Goal: Task Accomplishment & Management: Manage account settings

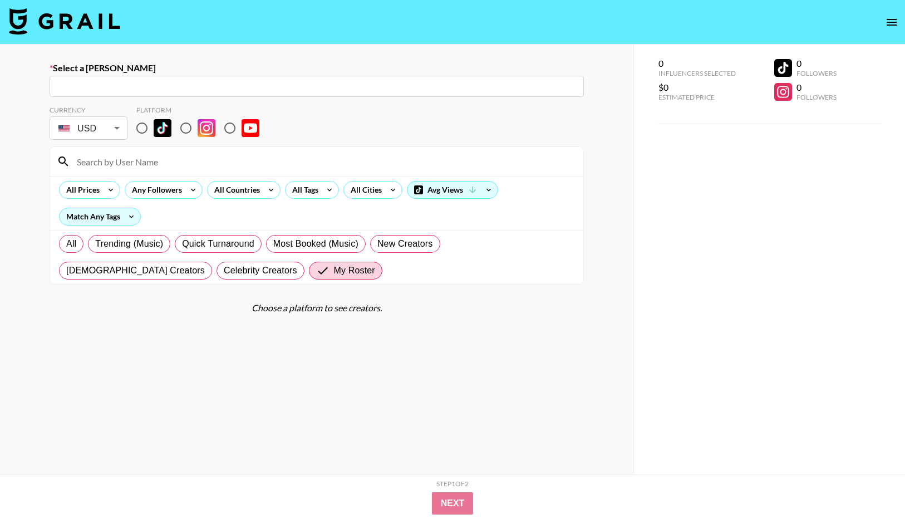
click at [120, 26] on img at bounding box center [64, 21] width 111 height 27
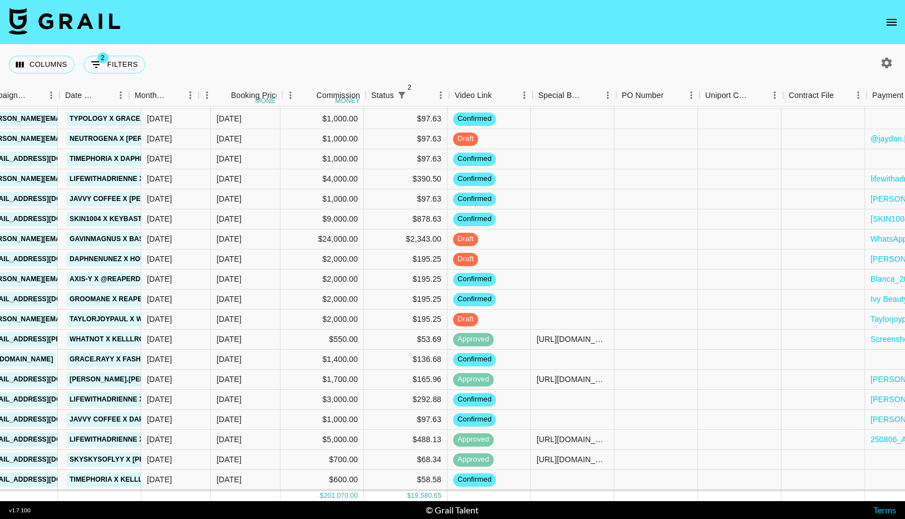
scroll to position [93, 818]
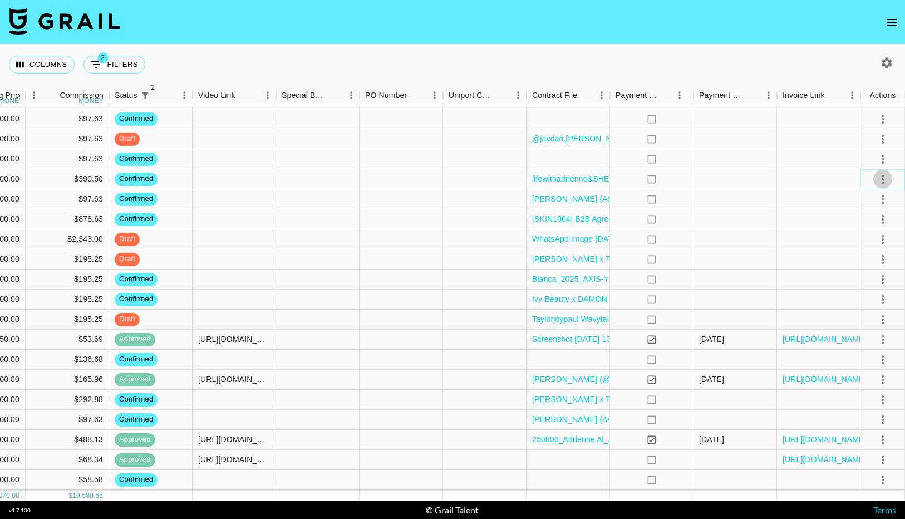
click at [889, 178] on button "select merge strategy" at bounding box center [882, 179] width 19 height 19
click at [875, 256] on li "Cancel" at bounding box center [869, 263] width 72 height 20
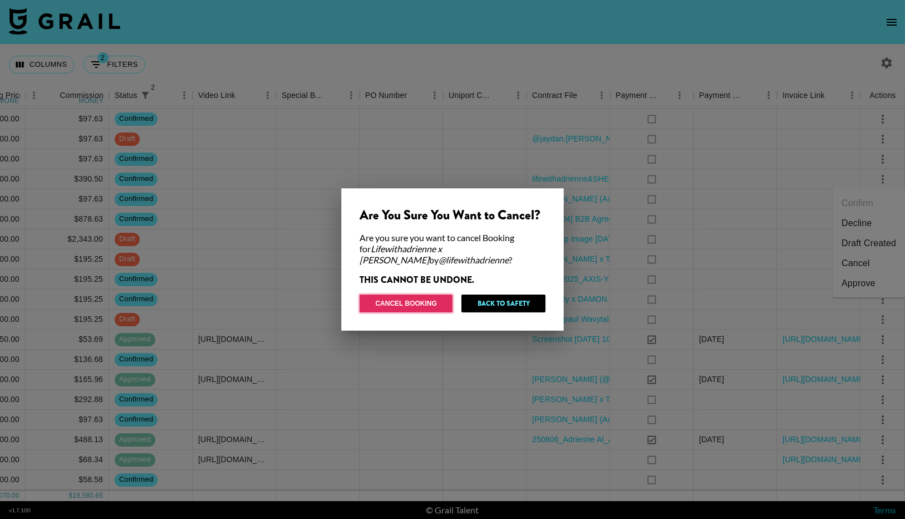
click at [430, 296] on button "Cancel Booking" at bounding box center [406, 303] width 93 height 18
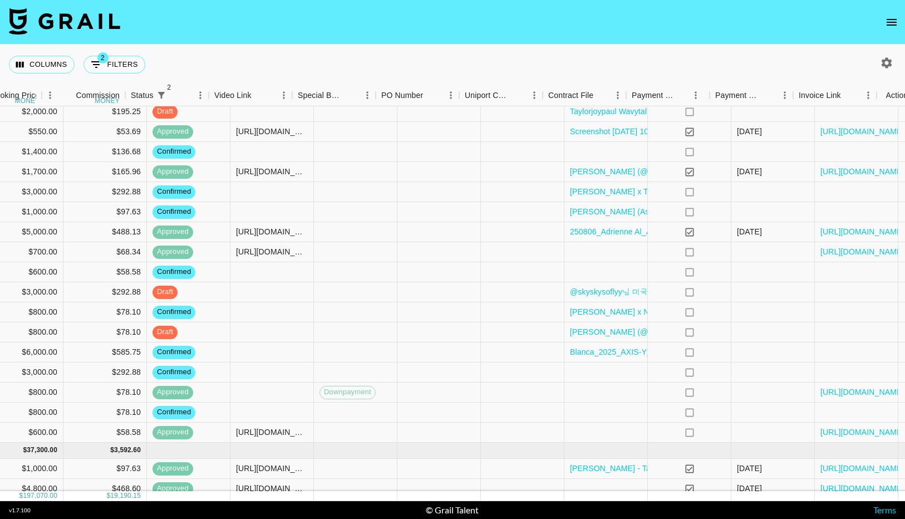
scroll to position [281, 818]
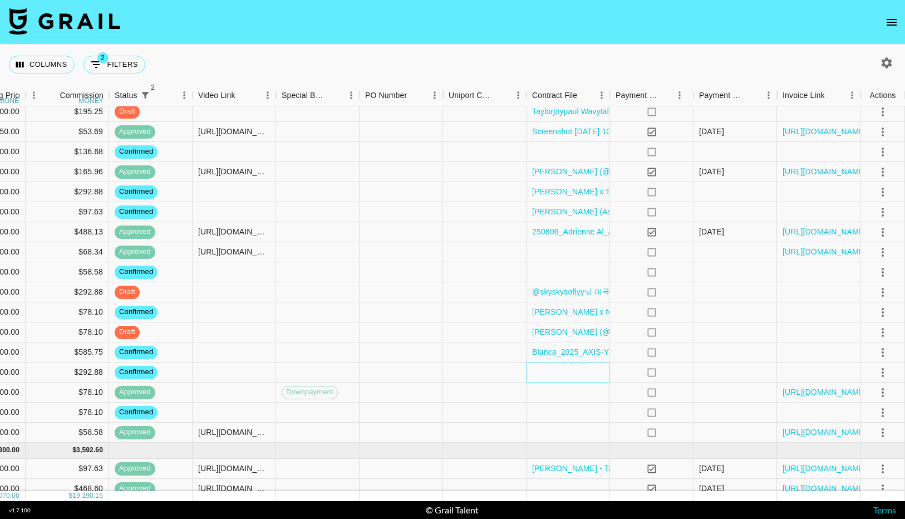
click at [559, 373] on div at bounding box center [567, 372] width 83 height 20
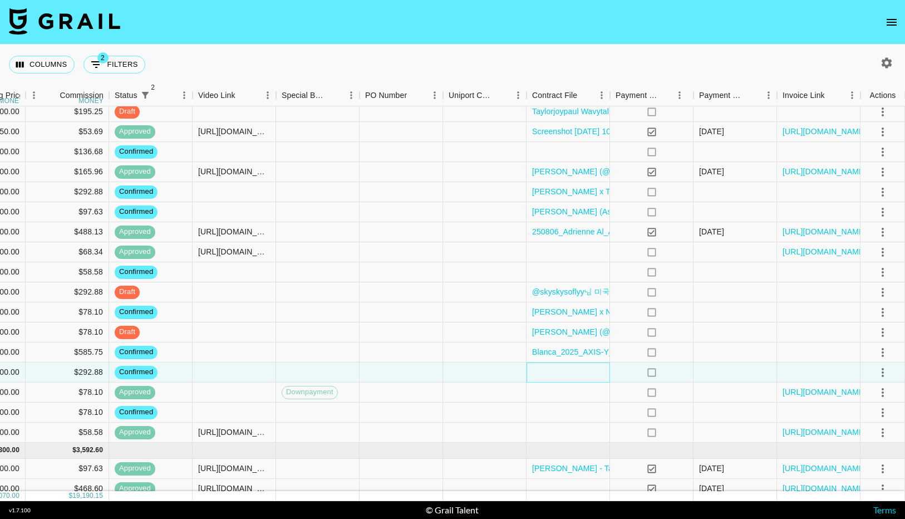
click at [559, 373] on div at bounding box center [567, 372] width 83 height 20
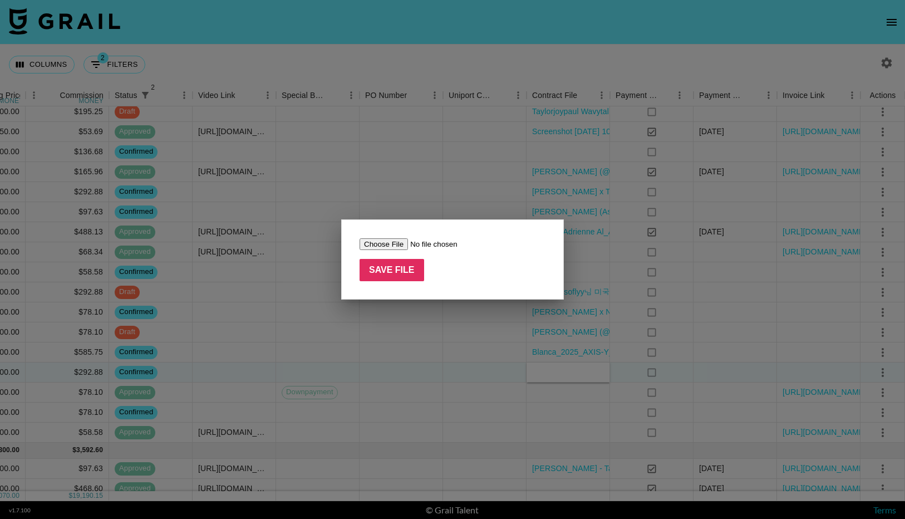
click at [388, 242] on input "file" at bounding box center [430, 244] width 141 height 12
click at [392, 244] on input "file" at bounding box center [430, 244] width 141 height 12
type input "C:\fakepath\MOU [PERSON_NAME](@lifewithadrienne) Sept SKT.pdf"
click at [395, 274] on input "Save File" at bounding box center [392, 270] width 65 height 22
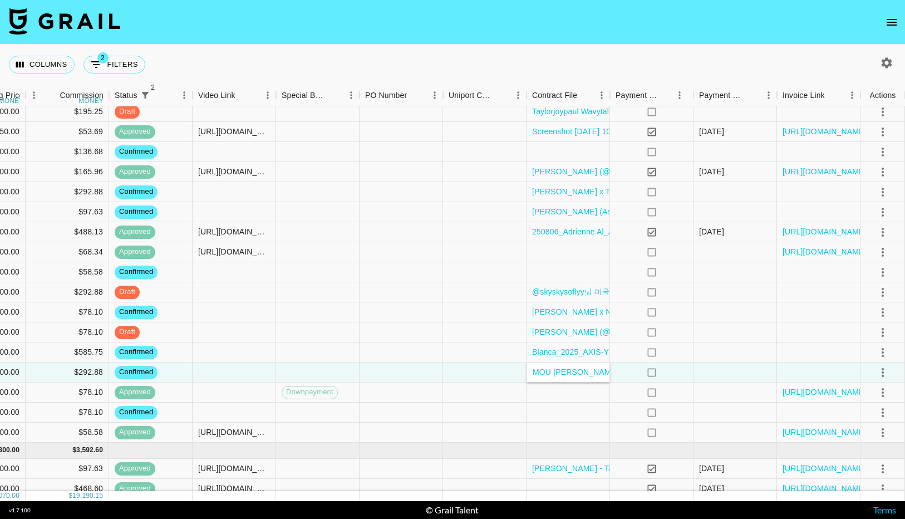
click at [526, 31] on nav at bounding box center [452, 22] width 905 height 45
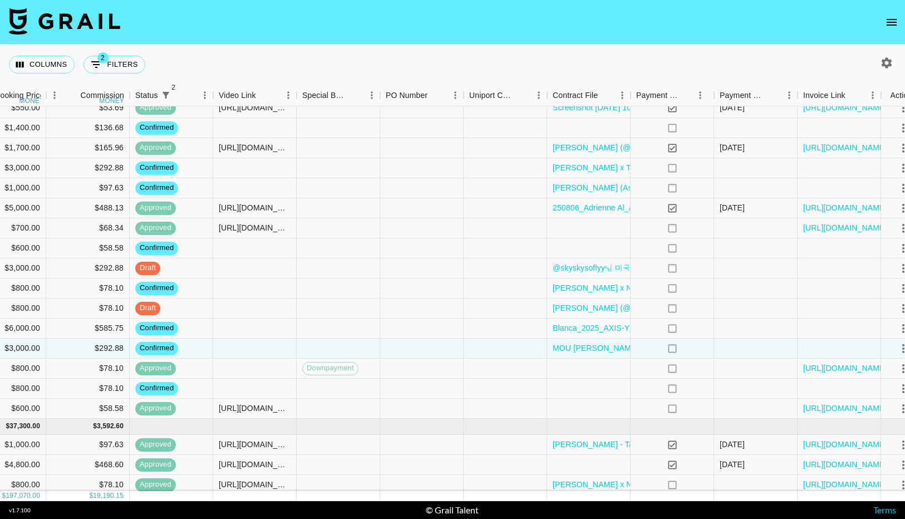
scroll to position [305, 818]
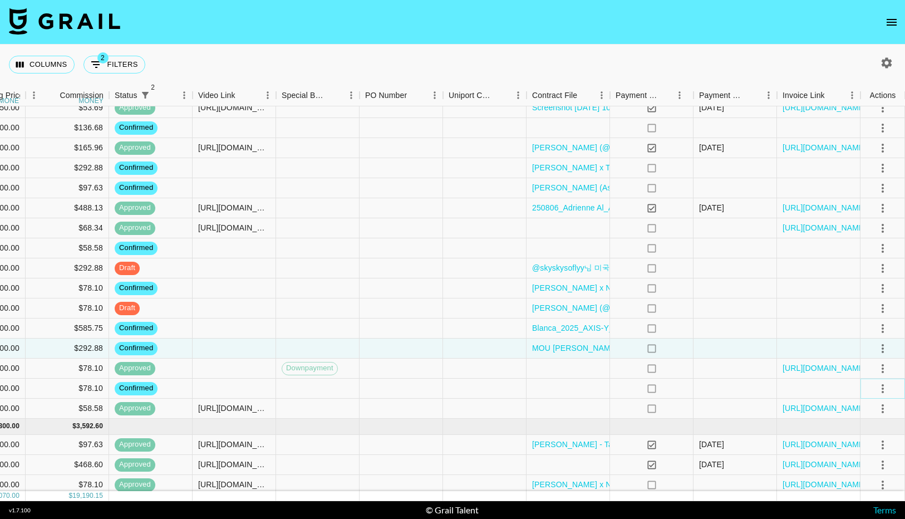
click at [883, 382] on icon "select merge strategy" at bounding box center [882, 388] width 13 height 13
click at [877, 471] on li "Cancel" at bounding box center [869, 472] width 72 height 20
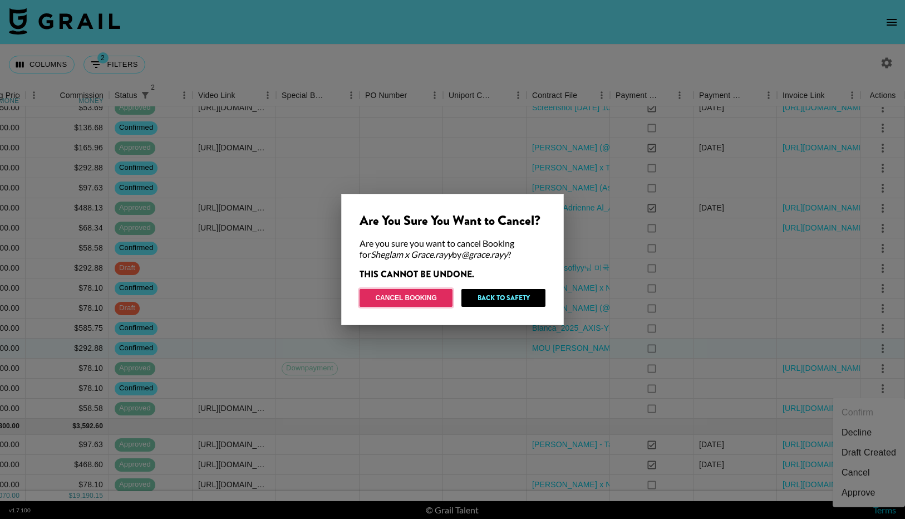
click at [417, 302] on button "Cancel Booking" at bounding box center [406, 298] width 93 height 18
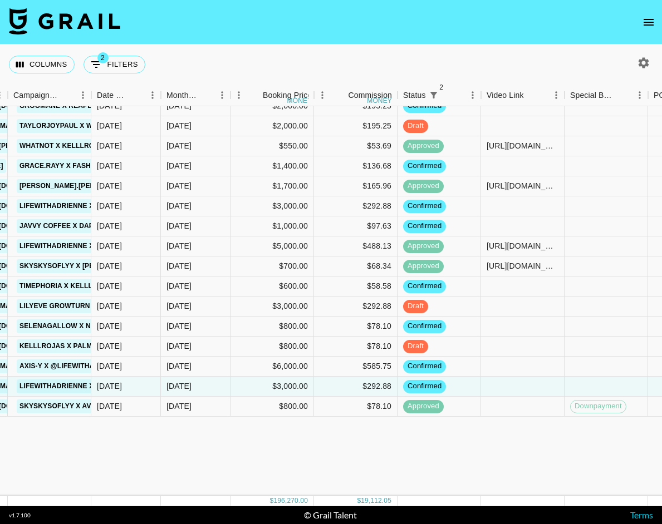
scroll to position [0, 529]
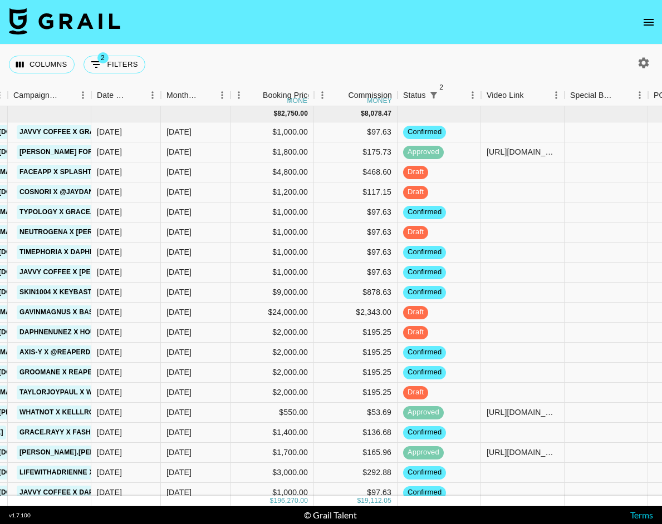
click at [638, 60] on icon "button" at bounding box center [643, 62] width 13 height 13
select select "[DATE]"
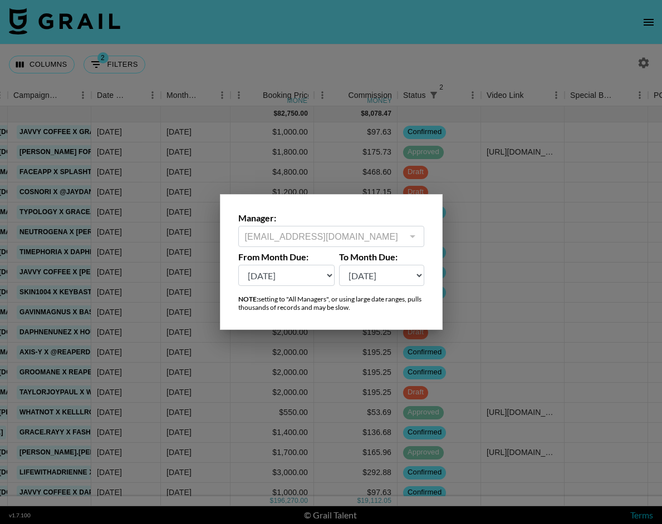
click at [513, 45] on div at bounding box center [331, 262] width 662 height 524
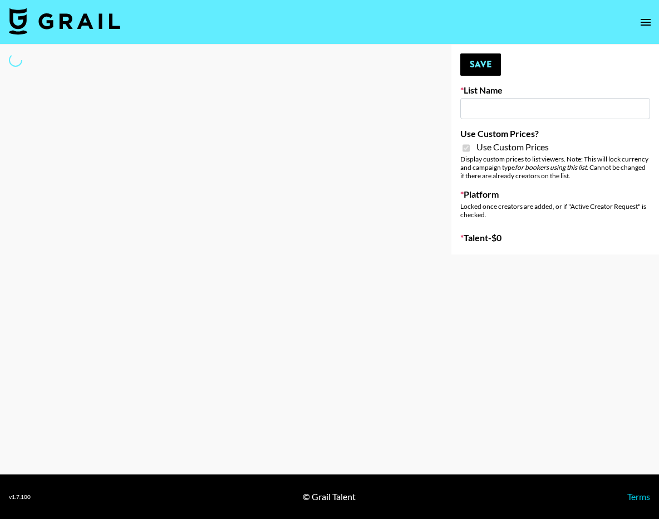
type input "ByHeart ([DATE])"
checkbox input "true"
select select "Brand"
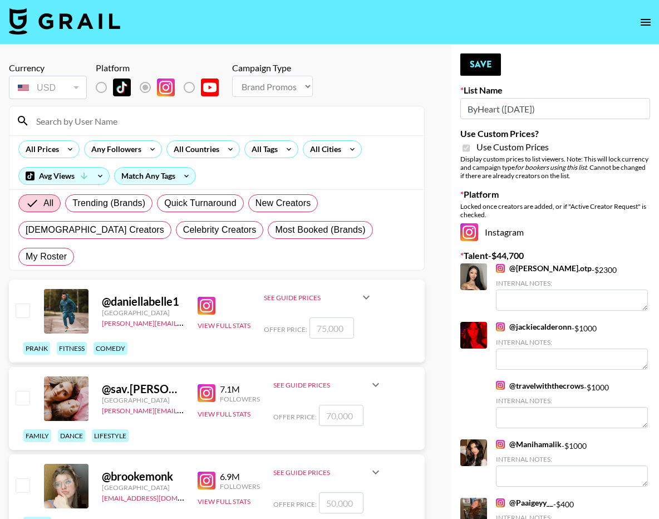
click at [148, 121] on input at bounding box center [223, 121] width 388 height 18
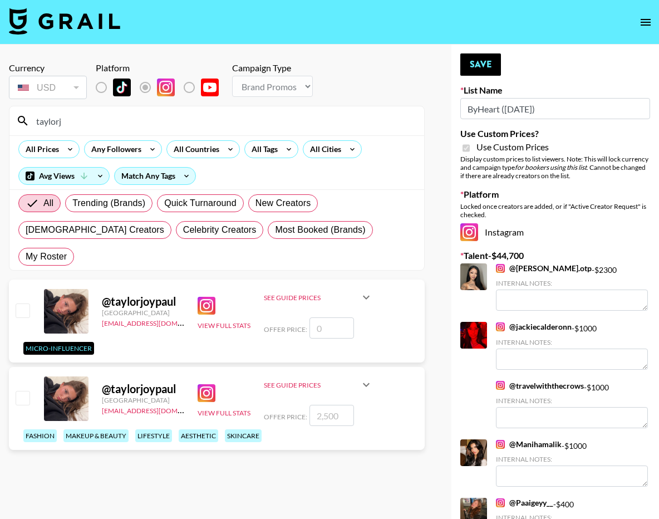
type input "taylorj"
click at [26, 391] on input "checkbox" at bounding box center [22, 397] width 13 height 13
checkbox input "true"
type input "2500"
click at [476, 67] on button "Save" at bounding box center [480, 64] width 41 height 22
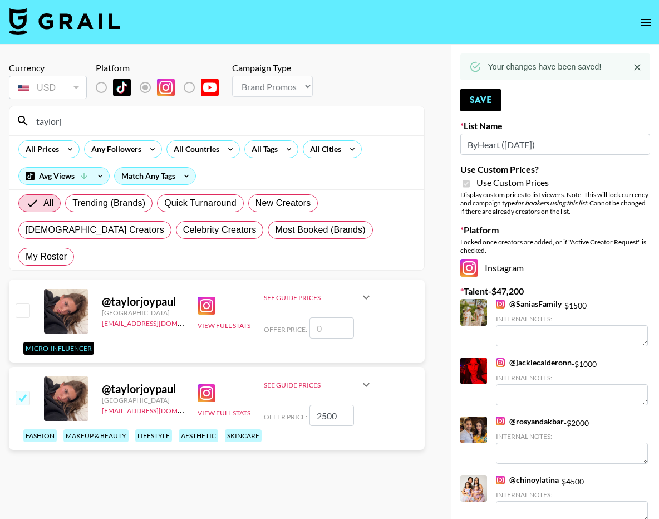
click at [317, 125] on input "taylorj" at bounding box center [223, 121] width 388 height 18
click at [319, 124] on input "taylorj" at bounding box center [223, 121] width 388 height 18
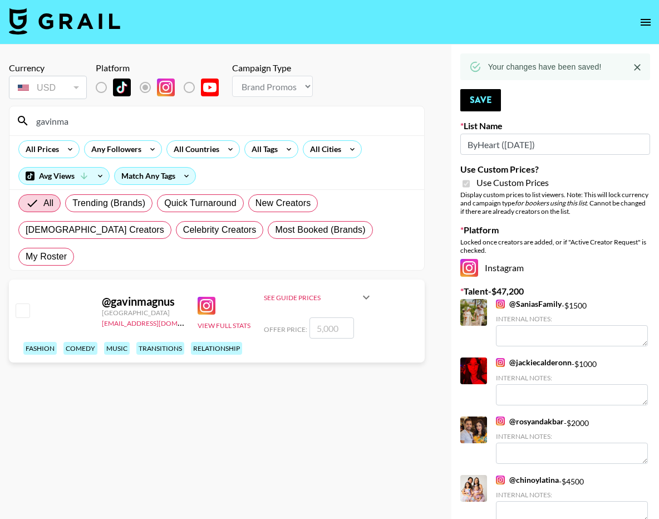
type input "gavinma"
click at [18, 303] on input "checkbox" at bounding box center [22, 309] width 13 height 13
checkbox input "true"
type input "5000"
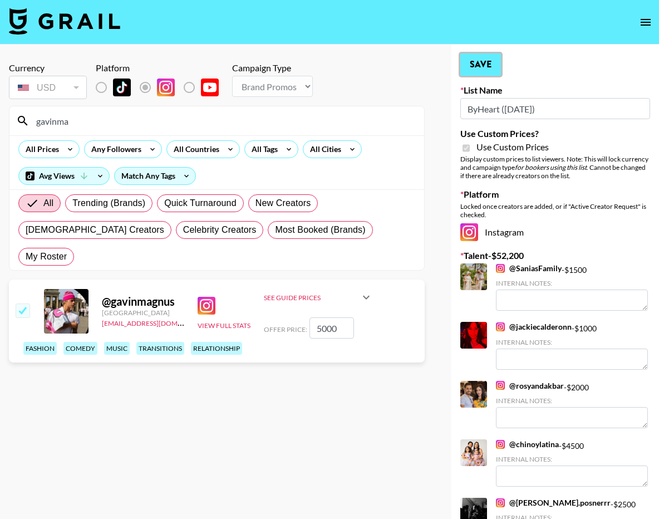
click at [480, 68] on button "Save" at bounding box center [480, 64] width 41 height 22
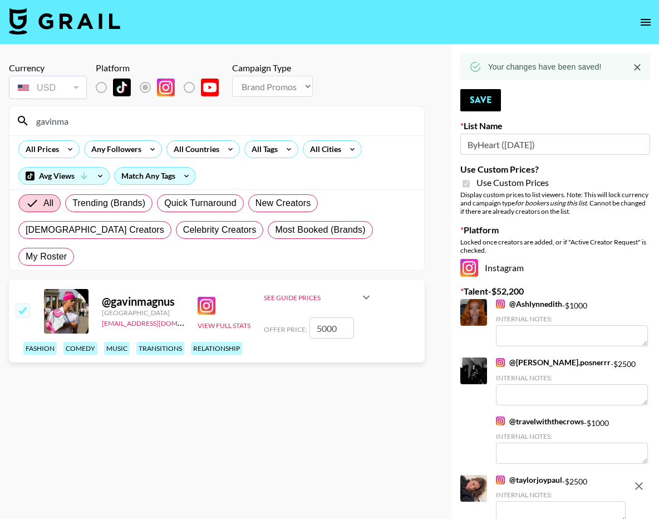
click at [224, 122] on input "gavinma" at bounding box center [223, 121] width 388 height 18
click at [227, 121] on input "gavinma" at bounding box center [223, 121] width 388 height 18
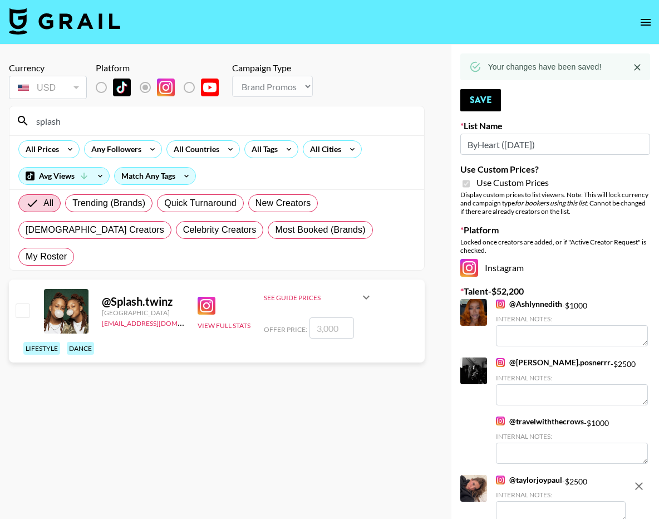
type input "splash"
drag, startPoint x: 22, startPoint y: 286, endPoint x: 27, endPoint y: 284, distance: 6.0
click at [21, 303] on input "checkbox" at bounding box center [22, 309] width 13 height 13
checkbox input "true"
type input "3000"
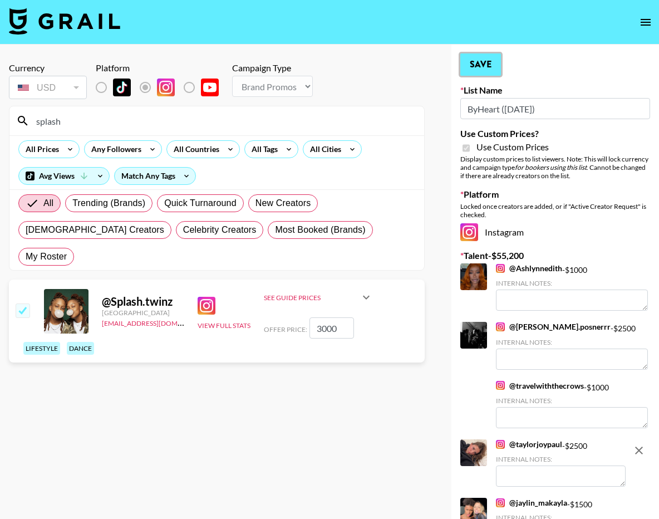
click at [480, 64] on button "Save" at bounding box center [480, 64] width 41 height 22
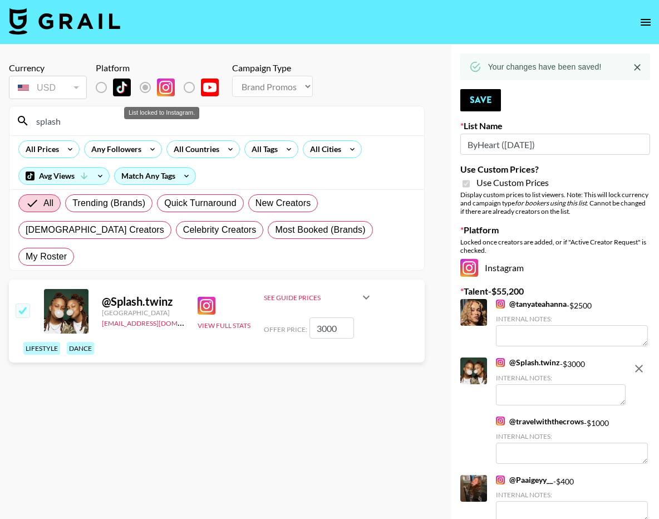
click at [139, 120] on div "List locked to Instagram." at bounding box center [161, 109] width 77 height 21
click at [139, 120] on input "splash" at bounding box center [223, 121] width 388 height 18
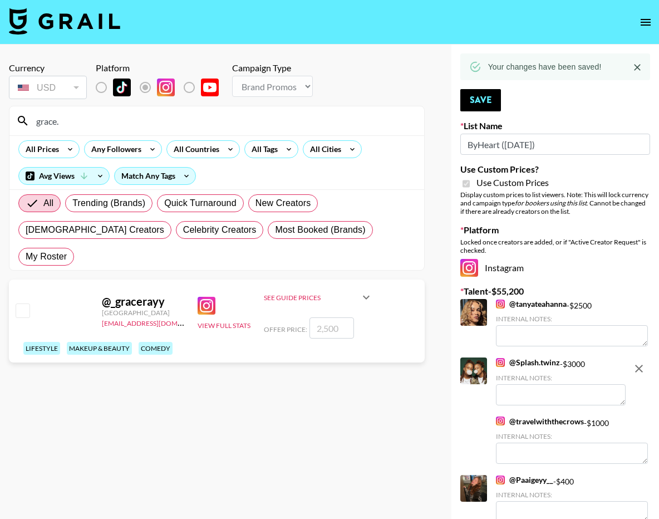
type input "grace."
click at [16, 303] on input "checkbox" at bounding box center [22, 309] width 13 height 13
checkbox input "true"
type input "2500"
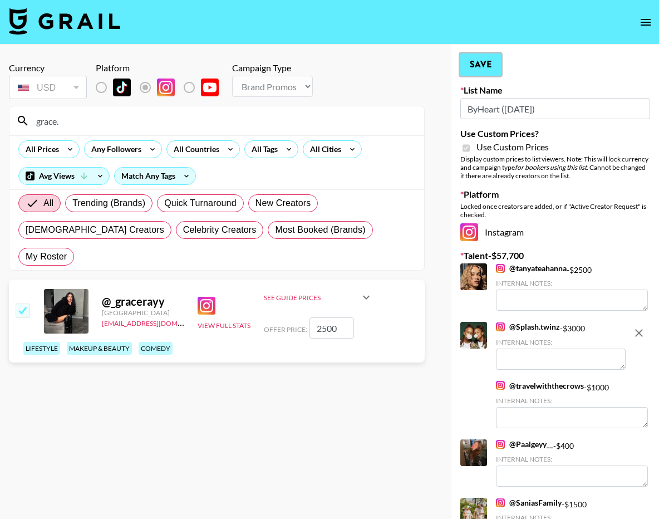
click at [482, 65] on button "Save" at bounding box center [480, 64] width 41 height 22
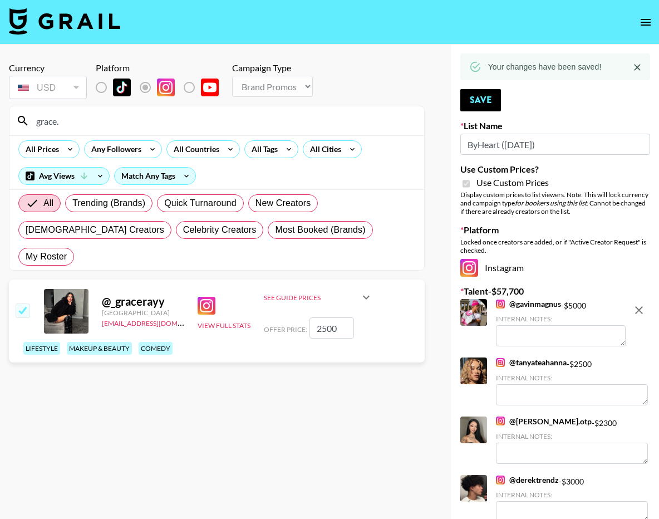
click at [165, 119] on input "grace." at bounding box center [223, 121] width 388 height 18
click at [167, 119] on input "grace." at bounding box center [223, 121] width 388 height 18
type input "romita"
drag, startPoint x: 21, startPoint y: 286, endPoint x: 38, endPoint y: 286, distance: 17.3
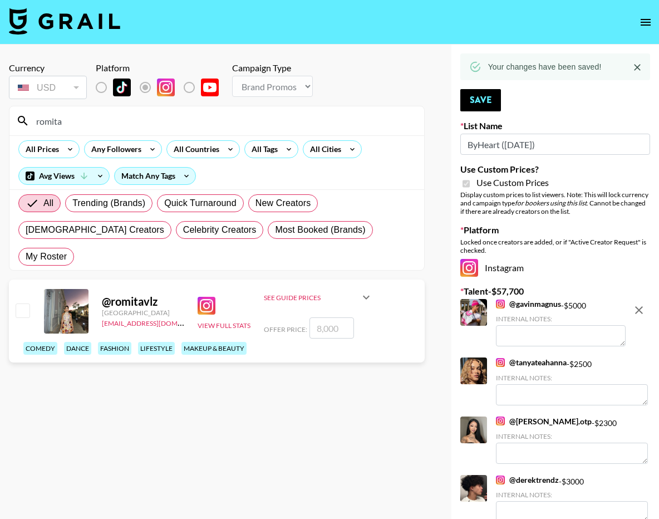
click at [21, 303] on input "checkbox" at bounding box center [22, 309] width 13 height 13
checkbox input "true"
type input "8000"
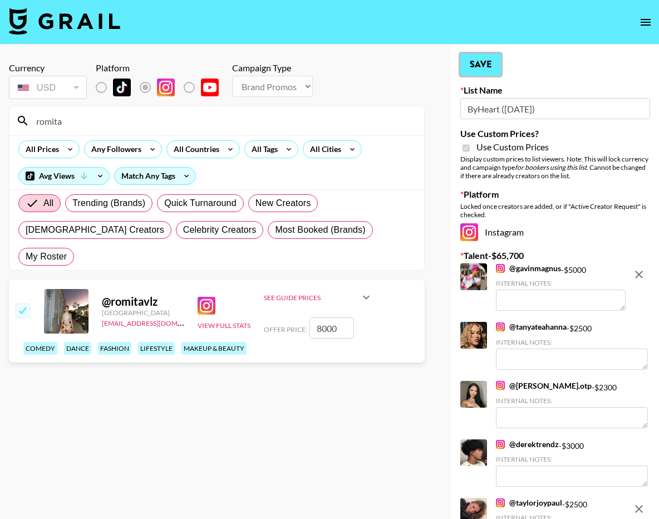
click at [489, 66] on button "Save" at bounding box center [480, 64] width 41 height 22
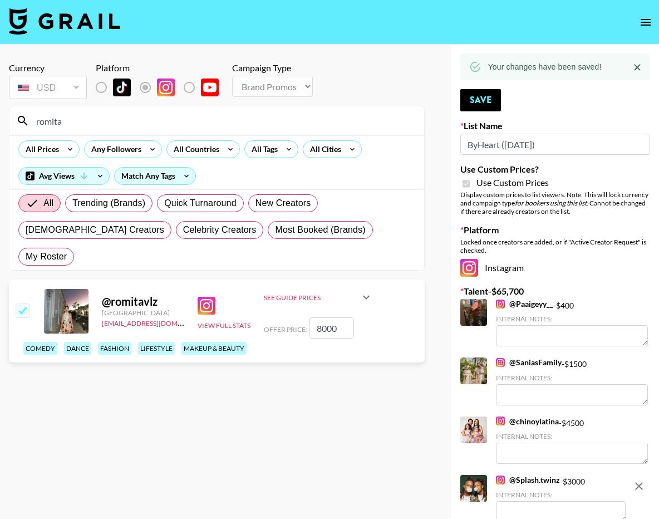
click at [322, 122] on input "romita" at bounding box center [223, 121] width 388 height 18
click at [323, 121] on input "romita" at bounding box center [223, 121] width 388 height 18
click at [324, 121] on input "romita" at bounding box center [223, 121] width 388 height 18
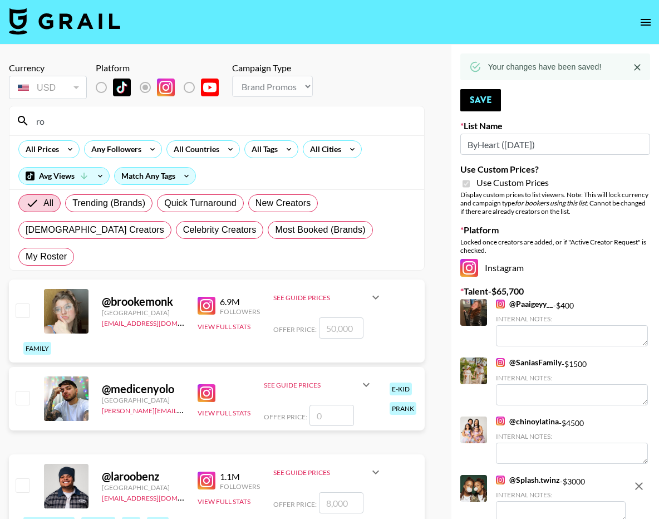
type input "r"
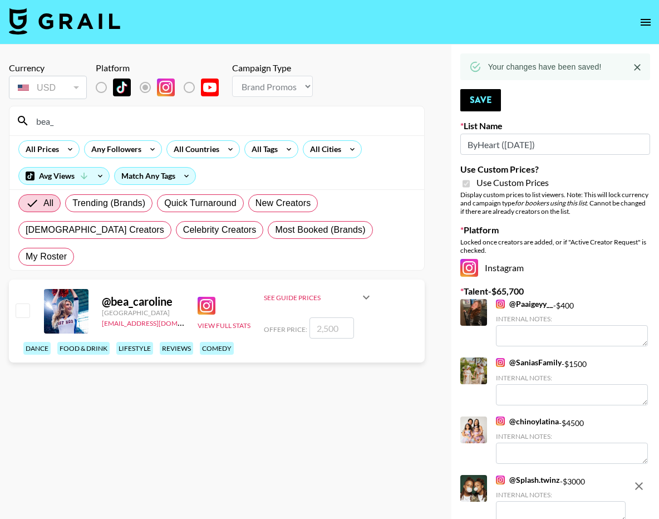
type input "bea_"
click at [31, 280] on div "@ bea_caroline United States maxelk@grail-talent.com View Full Stats See Guide …" at bounding box center [217, 320] width 416 height 83
click at [27, 303] on input "checkbox" at bounding box center [22, 309] width 13 height 13
checkbox input "true"
type input "2500"
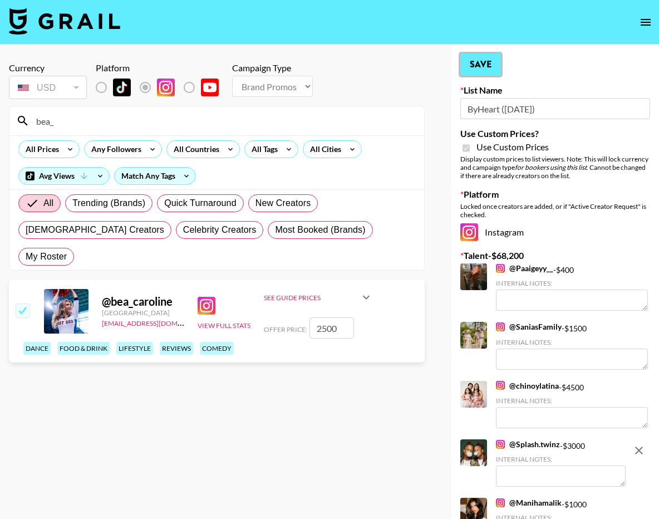
click at [483, 63] on button "Save" at bounding box center [480, 64] width 41 height 22
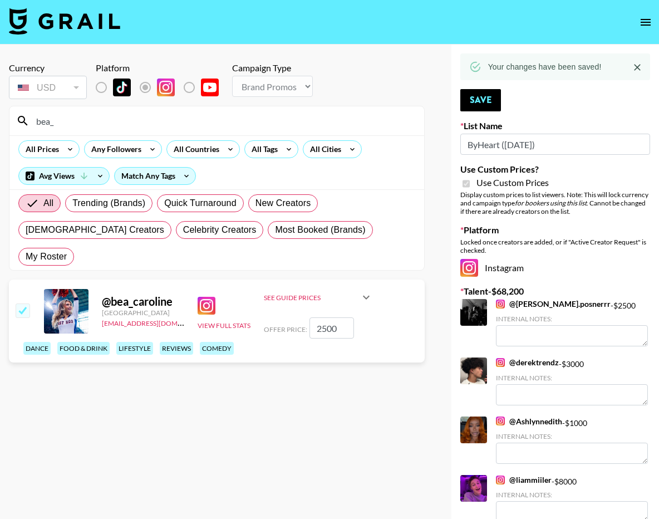
click at [316, 128] on input "bea_" at bounding box center [223, 121] width 388 height 18
click at [316, 127] on input "bea_" at bounding box center [223, 121] width 388 height 18
click at [316, 126] on input "bea_" at bounding box center [223, 121] width 388 height 18
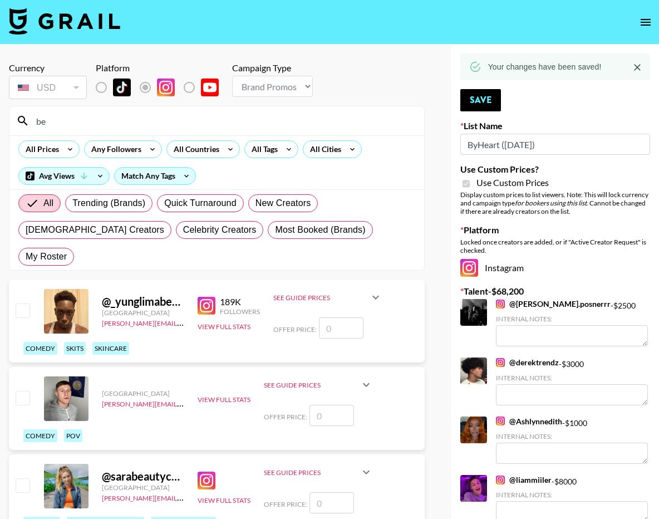
type input "b"
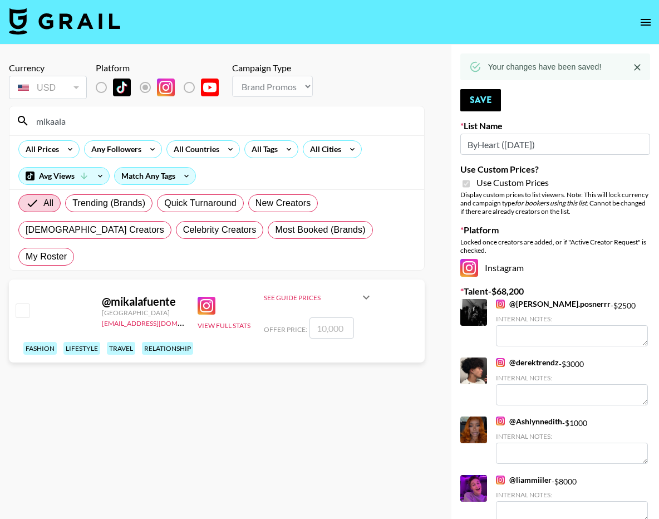
type input "mikaala"
click at [17, 303] on input "checkbox" at bounding box center [22, 309] width 13 height 13
checkbox input "true"
type input "10000"
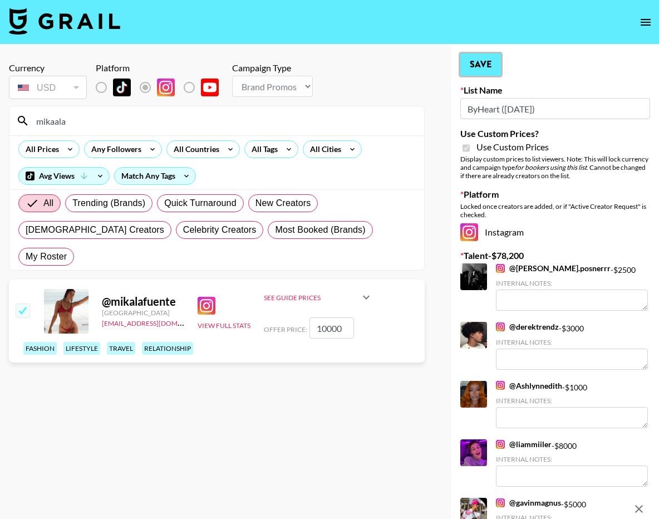
click at [480, 56] on button "Save" at bounding box center [480, 64] width 41 height 22
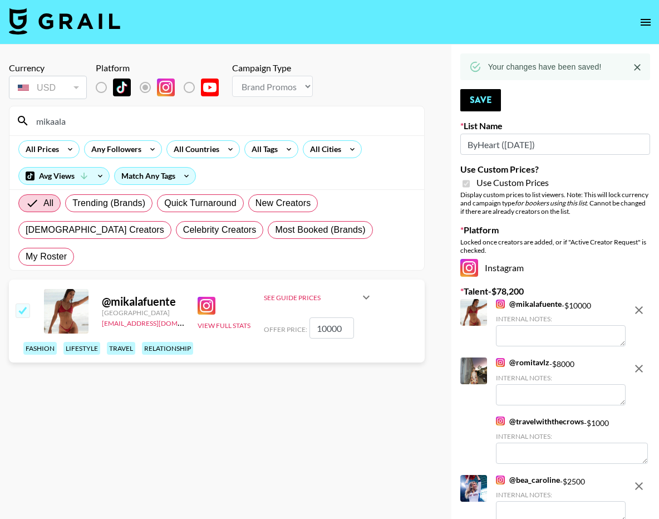
click at [317, 120] on input "mikaala" at bounding box center [223, 121] width 388 height 18
type input "brockoh"
click at [24, 303] on input "checkbox" at bounding box center [22, 309] width 13 height 13
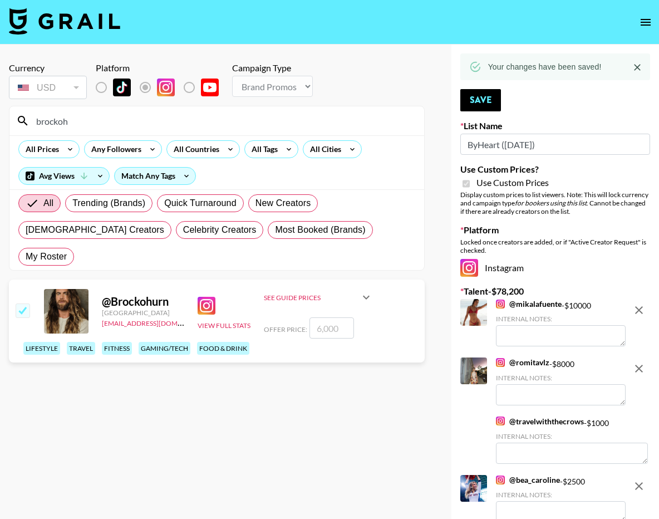
checkbox input "true"
type input "6000"
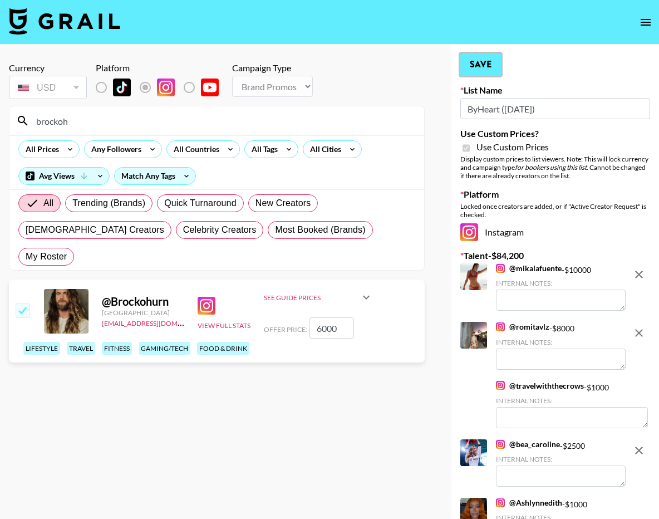
click at [493, 56] on button "Save" at bounding box center [480, 64] width 41 height 22
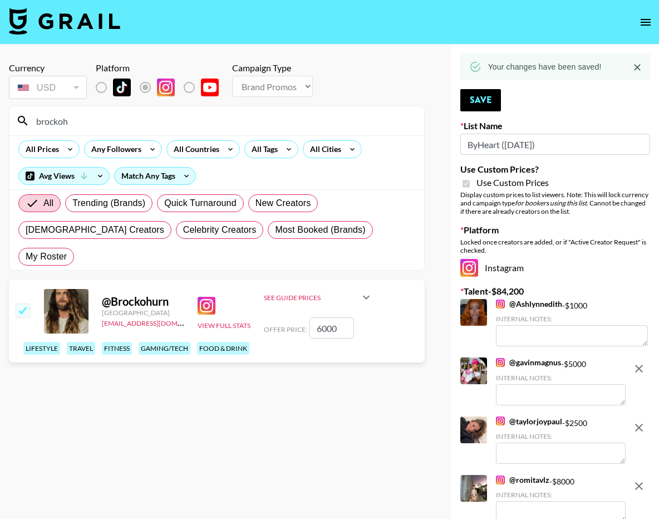
click at [243, 119] on input "brockoh" at bounding box center [223, 121] width 388 height 18
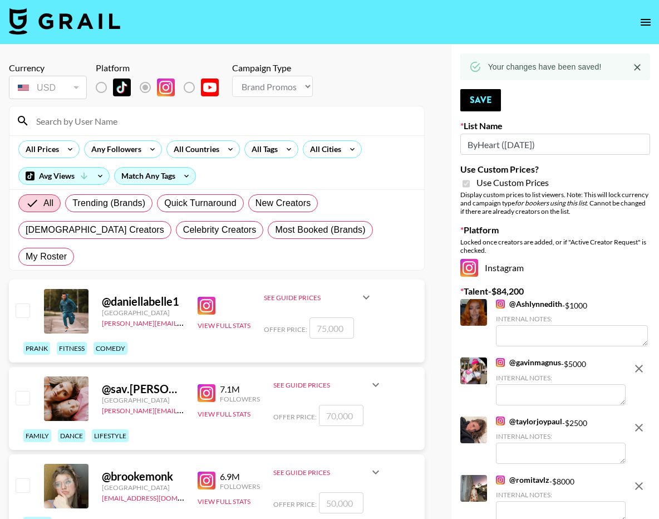
type input "k"
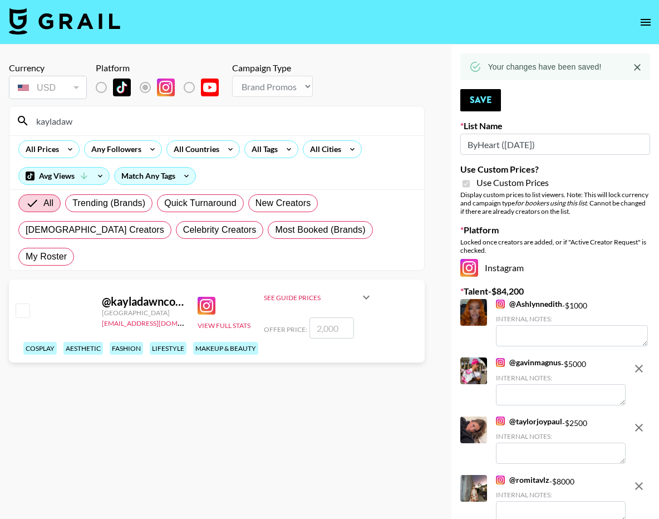
type input "kayladaw"
click at [17, 303] on input "checkbox" at bounding box center [22, 309] width 13 height 13
checkbox input "true"
type input "2000"
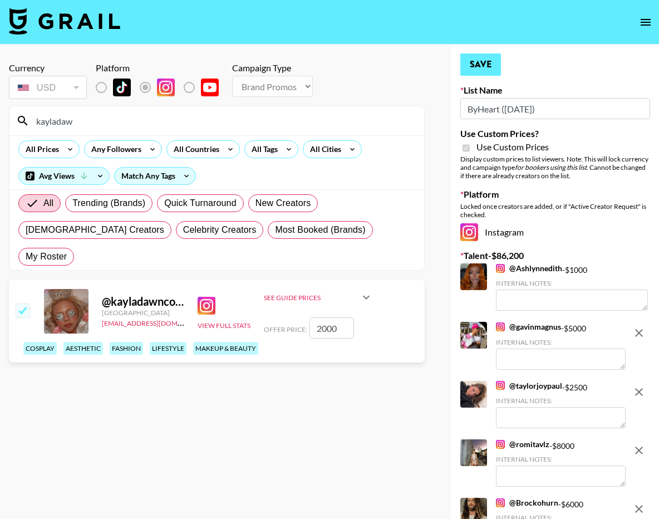
click at [497, 69] on button "Save" at bounding box center [480, 64] width 41 height 22
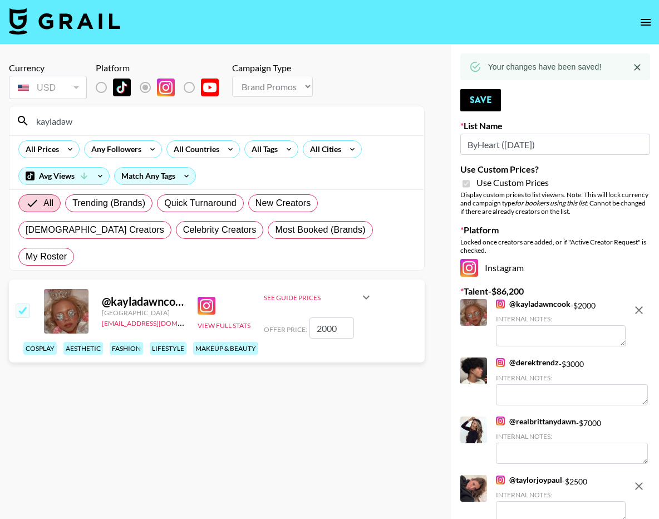
click at [111, 112] on input "kayladaw" at bounding box center [223, 121] width 388 height 18
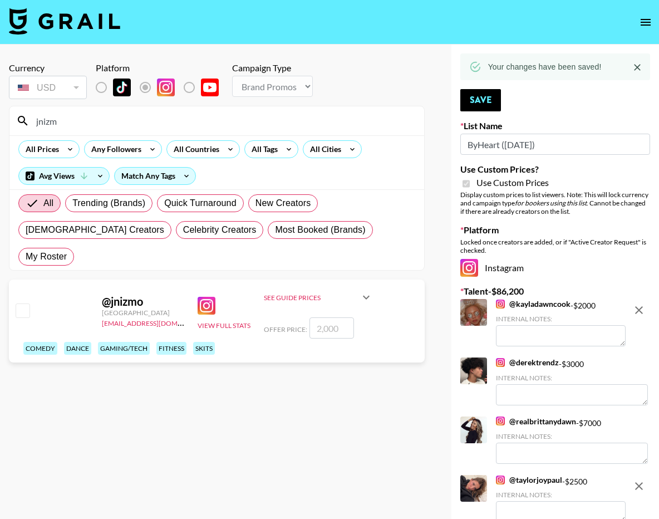
type input "jnizm"
drag, startPoint x: 20, startPoint y: 282, endPoint x: 36, endPoint y: 281, distance: 15.6
click at [20, 303] on input "checkbox" at bounding box center [22, 309] width 13 height 13
checkbox input "true"
type input "2000"
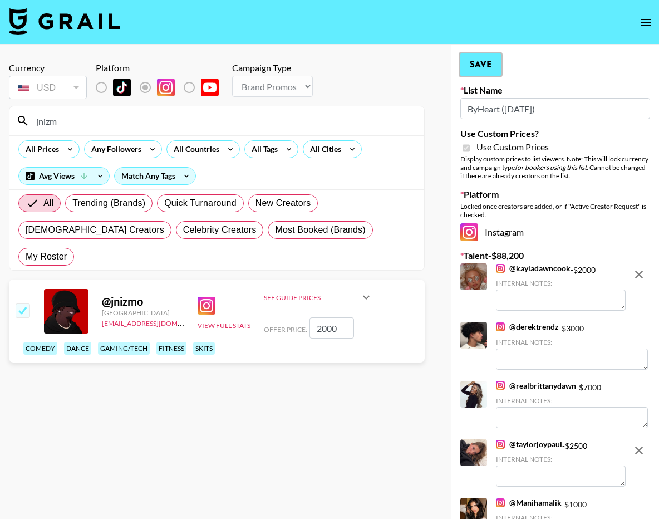
drag, startPoint x: 496, startPoint y: 65, endPoint x: 488, endPoint y: 67, distance: 8.0
click at [496, 65] on button "Save" at bounding box center [480, 64] width 41 height 22
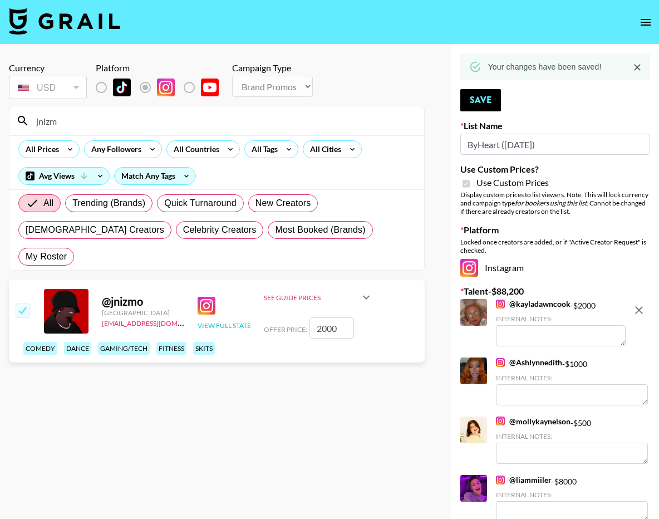
click at [223, 321] on button "View Full Stats" at bounding box center [224, 325] width 53 height 8
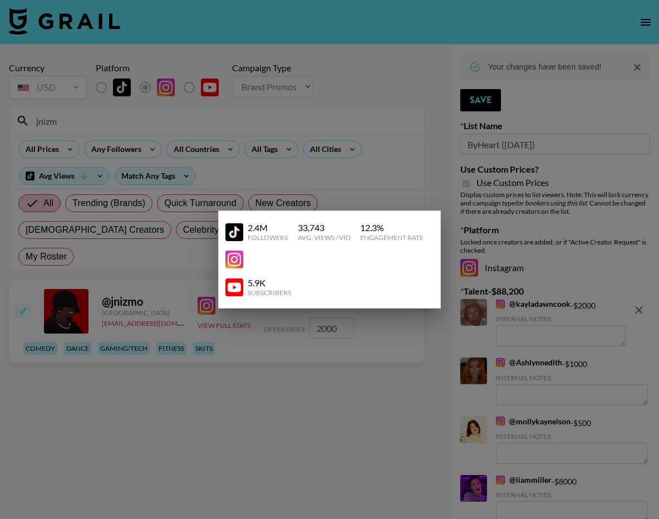
click at [223, 353] on div at bounding box center [329, 259] width 659 height 519
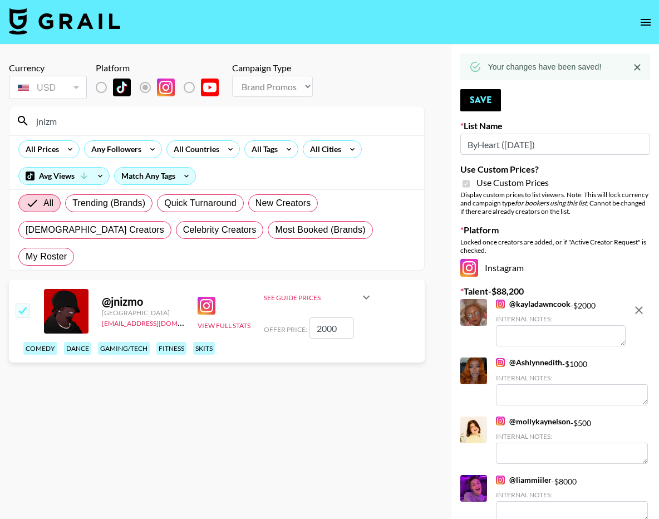
click at [140, 126] on input "jnizm" at bounding box center [223, 121] width 388 height 18
click at [140, 123] on input "jnizm" at bounding box center [223, 121] width 388 height 18
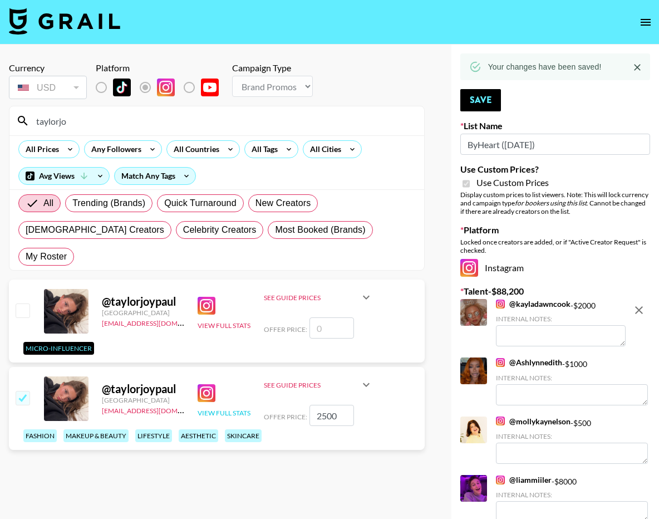
type input "taylorjo"
click at [221, 408] on button "View Full Stats" at bounding box center [224, 412] width 53 height 8
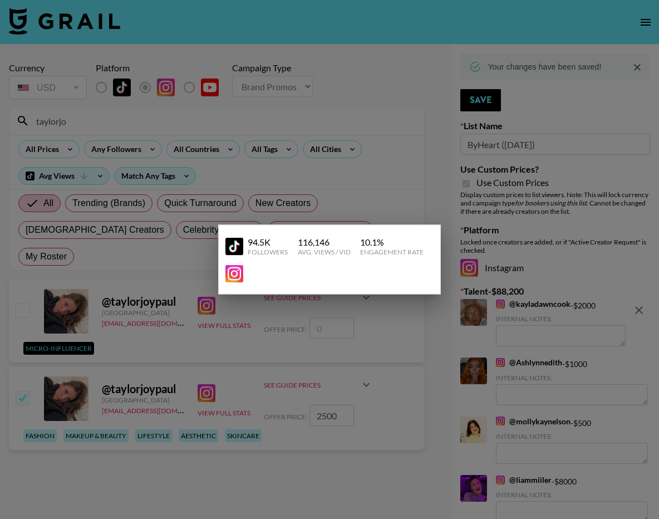
drag, startPoint x: 250, startPoint y: 462, endPoint x: 248, endPoint y: 456, distance: 6.0
click at [249, 461] on div at bounding box center [329, 259] width 659 height 519
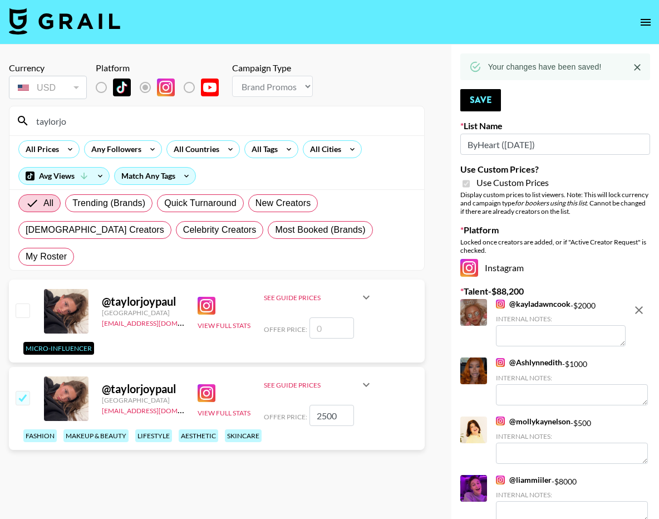
drag, startPoint x: 139, startPoint y: 111, endPoint x: 140, endPoint y: 116, distance: 5.7
click at [139, 111] on div "taylorjo" at bounding box center [216, 120] width 415 height 29
click at [139, 119] on input "taylorjo" at bounding box center [223, 121] width 388 height 18
click at [140, 119] on input "taylorjo" at bounding box center [223, 121] width 388 height 18
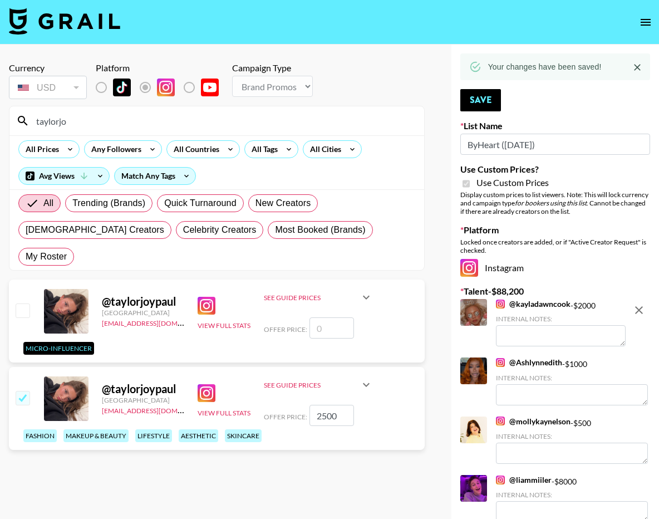
click at [141, 119] on input "taylorjo" at bounding box center [223, 121] width 388 height 18
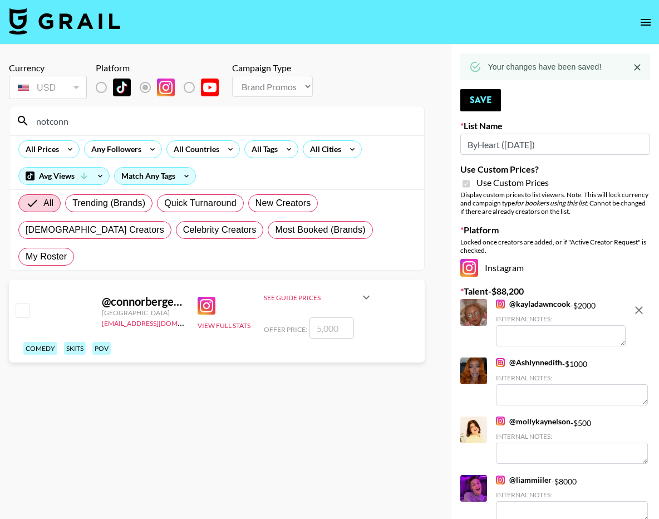
type input "notconn"
click at [26, 303] on input "checkbox" at bounding box center [22, 309] width 13 height 13
checkbox input "true"
type input "5000"
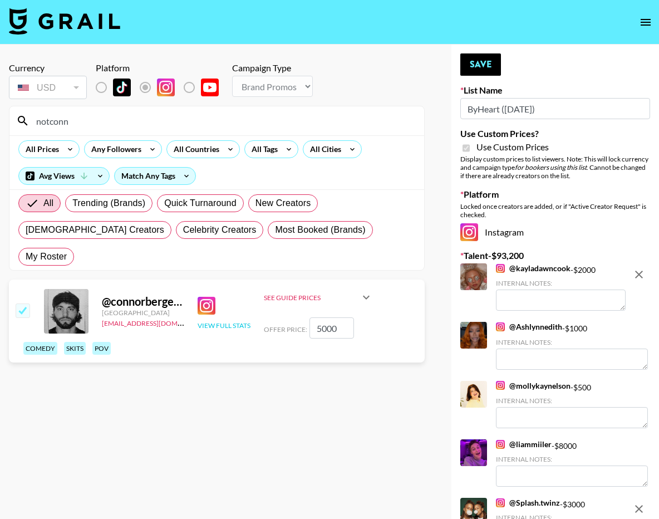
click at [218, 321] on button "View Full Stats" at bounding box center [224, 325] width 53 height 8
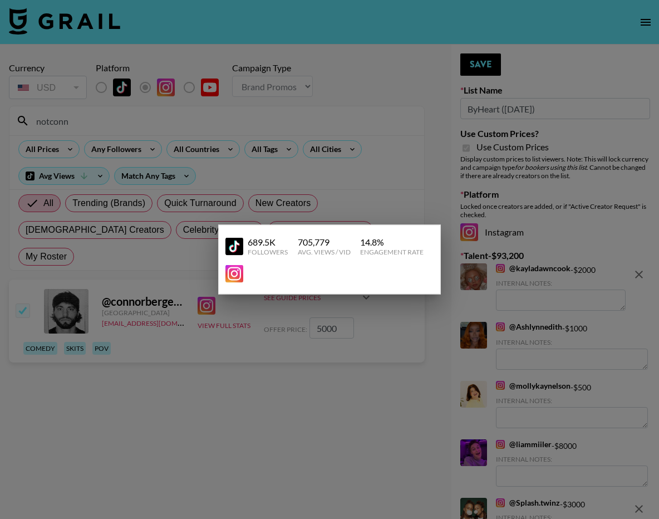
drag, startPoint x: 259, startPoint y: 351, endPoint x: 273, endPoint y: 331, distance: 24.4
click at [262, 346] on div at bounding box center [329, 259] width 659 height 519
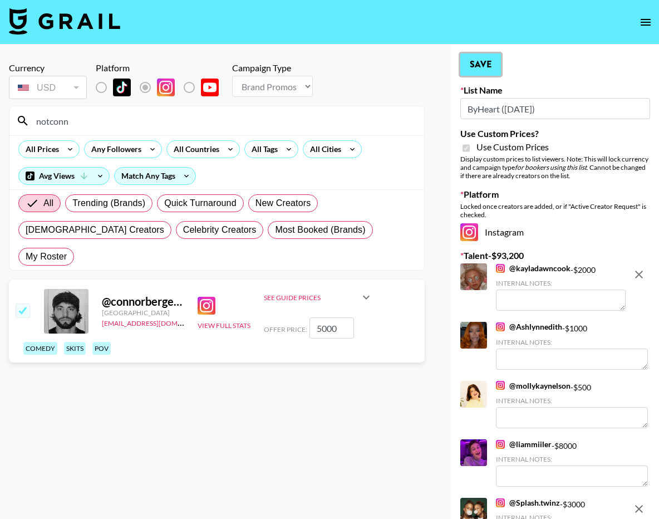
click at [476, 66] on button "Save" at bounding box center [480, 64] width 41 height 22
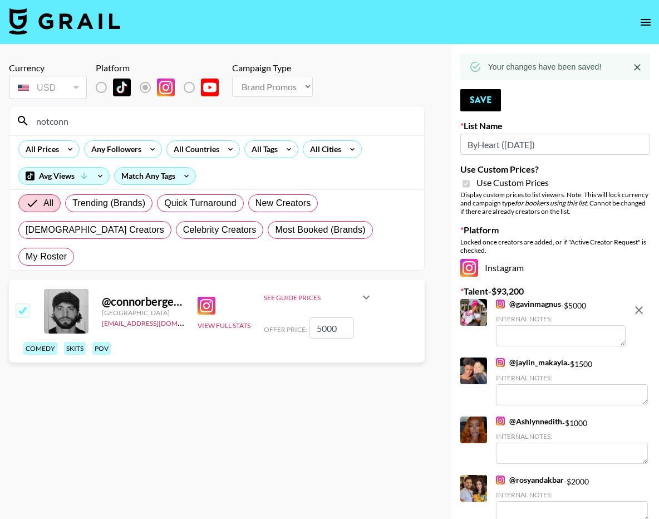
click at [220, 124] on input "notconn" at bounding box center [223, 121] width 388 height 18
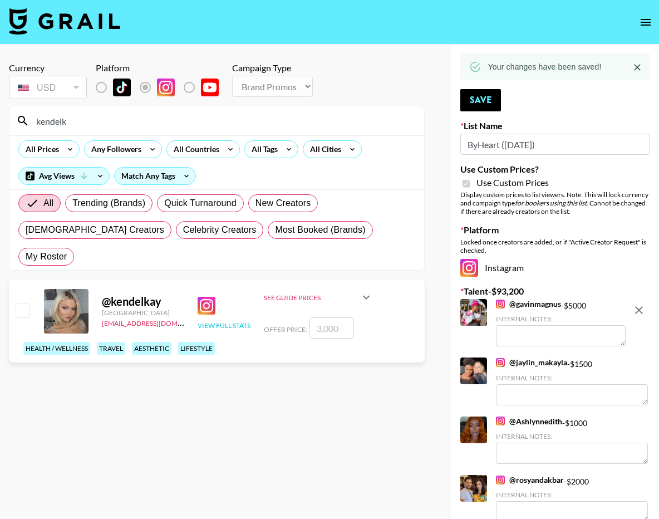
type input "kendelk"
click at [240, 321] on button "View Full Stats" at bounding box center [224, 325] width 53 height 8
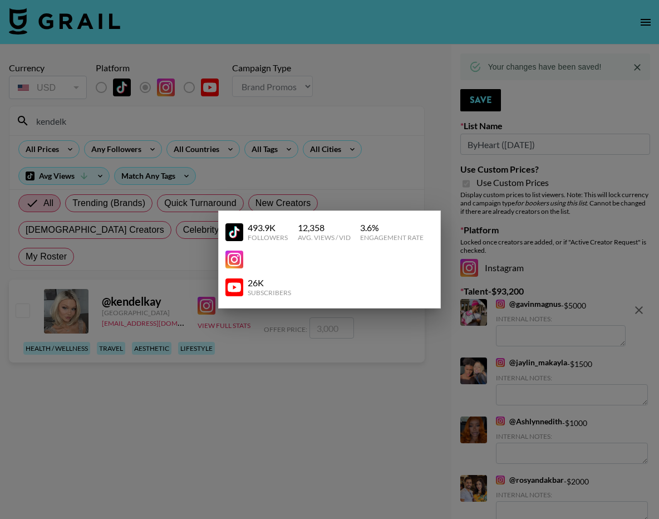
click at [259, 342] on div at bounding box center [329, 259] width 659 height 519
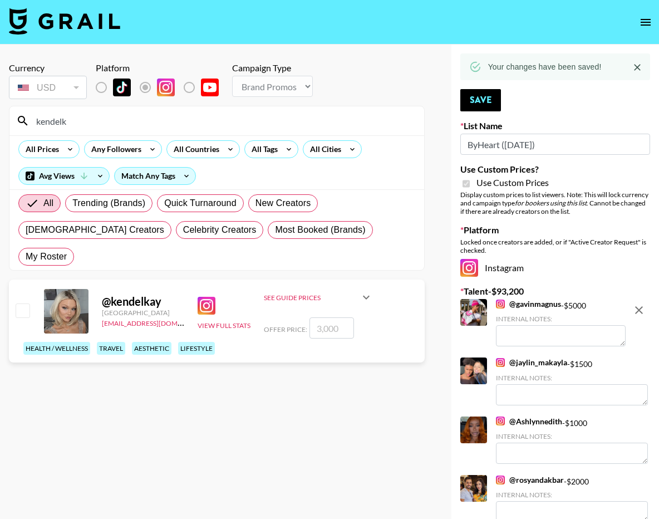
click at [159, 126] on input "kendelk" at bounding box center [223, 121] width 388 height 18
click at [160, 126] on input "kendelk" at bounding box center [223, 121] width 388 height 18
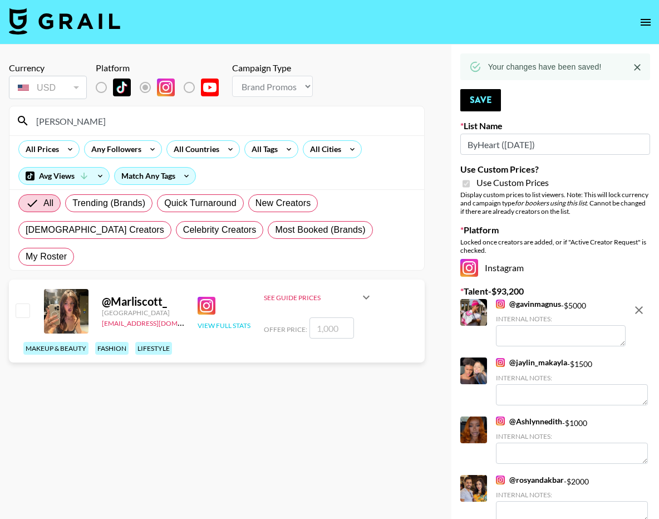
type input "marlis"
click at [239, 321] on button "View Full Stats" at bounding box center [224, 325] width 53 height 8
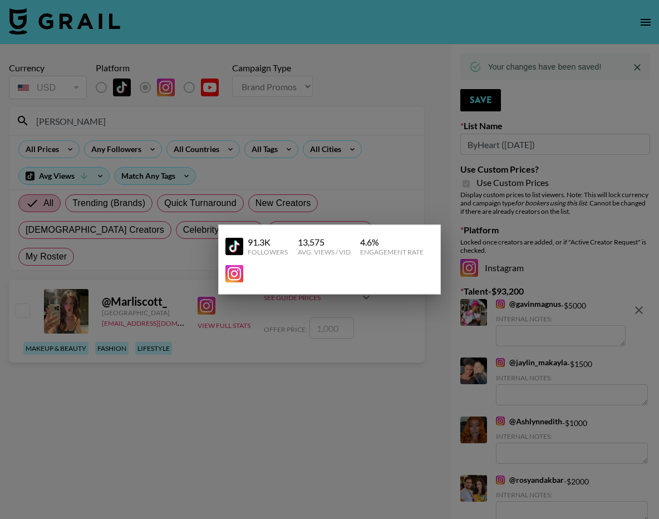
click at [319, 363] on div at bounding box center [329, 259] width 659 height 519
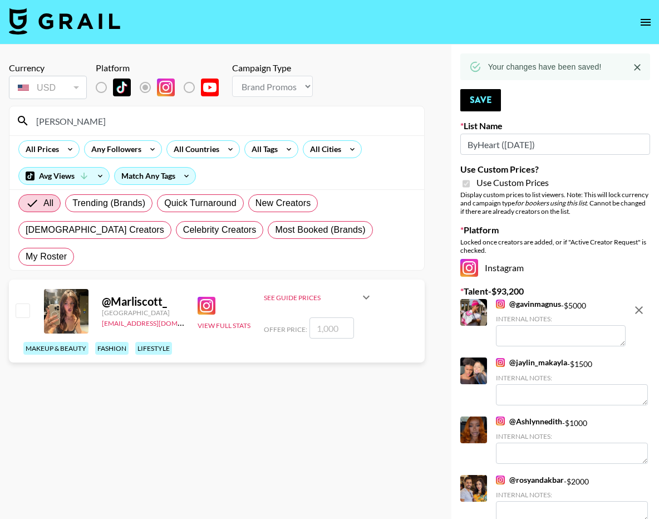
click at [54, 121] on input "marlis" at bounding box center [223, 121] width 388 height 18
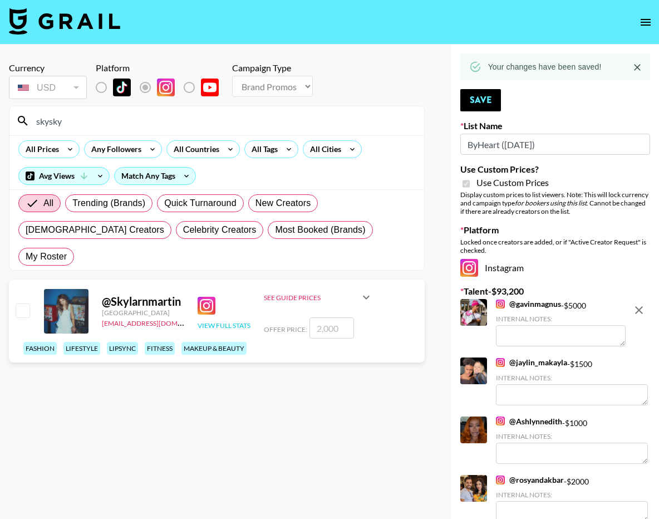
type input "skysky"
click at [231, 321] on button "View Full Stats" at bounding box center [224, 325] width 53 height 8
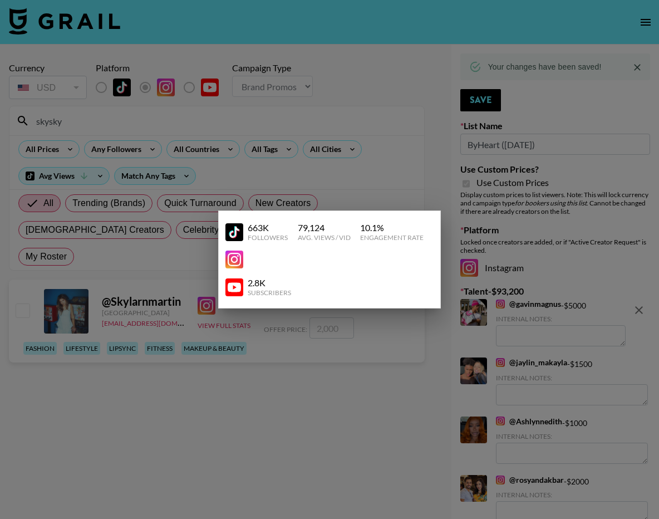
drag, startPoint x: 227, startPoint y: 323, endPoint x: 211, endPoint y: 318, distance: 16.2
click at [227, 323] on div at bounding box center [329, 259] width 659 height 519
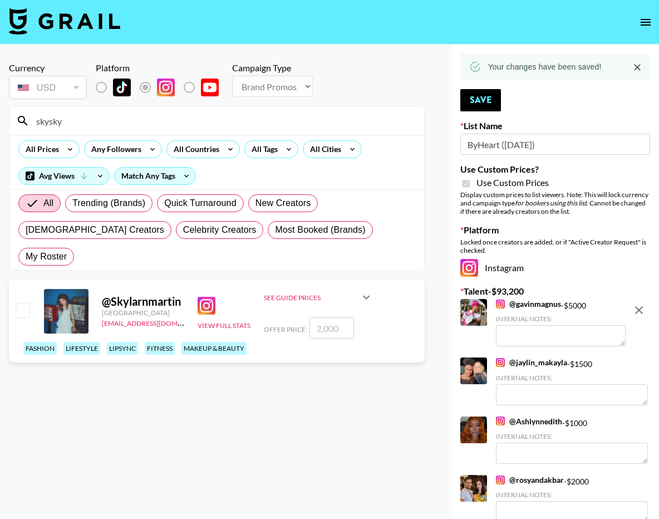
click at [26, 303] on input "checkbox" at bounding box center [22, 309] width 13 height 13
checkbox input "true"
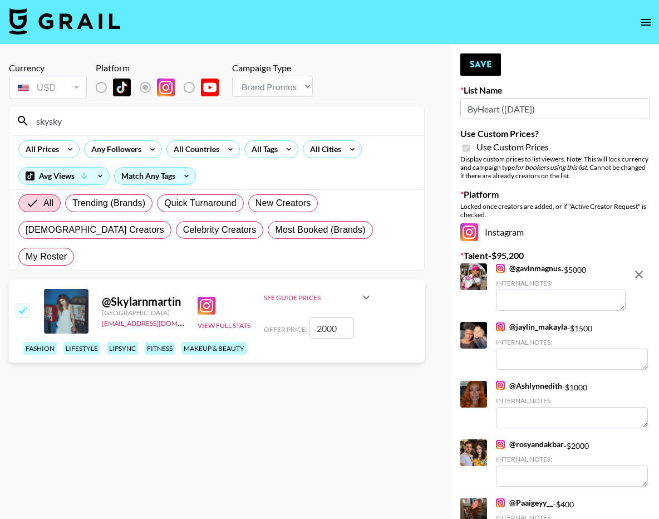
click at [323, 317] on input "2000" at bounding box center [331, 327] width 45 height 21
click at [326, 317] on input "2000" at bounding box center [331, 327] width 45 height 21
type input "200"
checkbox input "false"
type input "3"
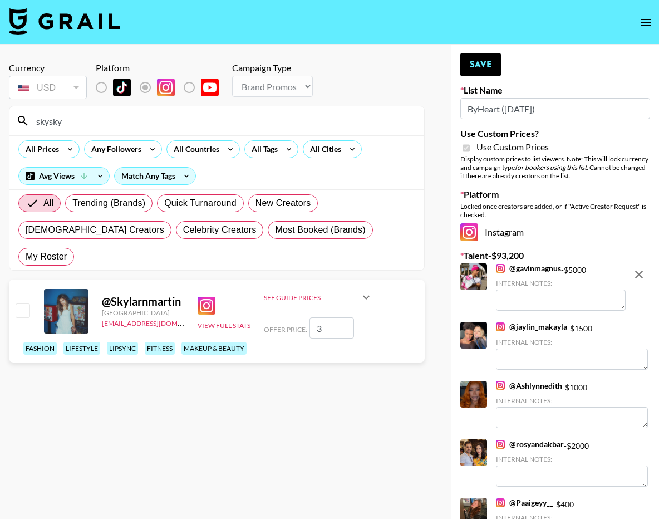
checkbox input "true"
type input "3000"
click at [484, 72] on button "Save" at bounding box center [480, 64] width 41 height 22
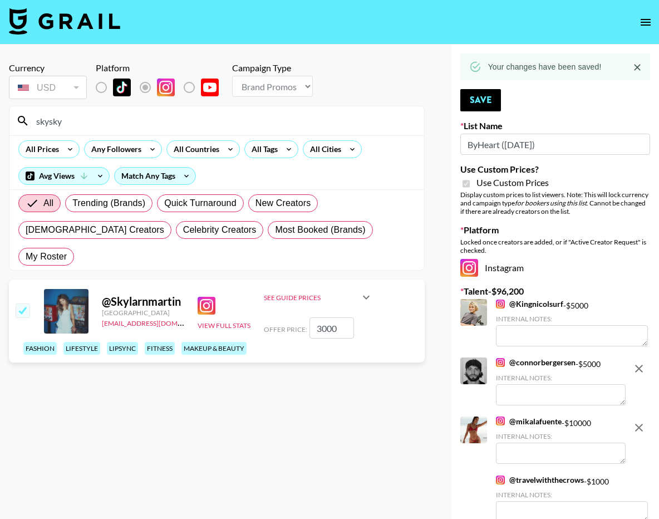
click at [215, 120] on input "skysky" at bounding box center [223, 121] width 388 height 18
click at [215, 119] on input "skysky" at bounding box center [223, 121] width 388 height 18
drag, startPoint x: 215, startPoint y: 119, endPoint x: 221, endPoint y: 117, distance: 6.5
click at [221, 117] on input "skysky" at bounding box center [223, 121] width 388 height 18
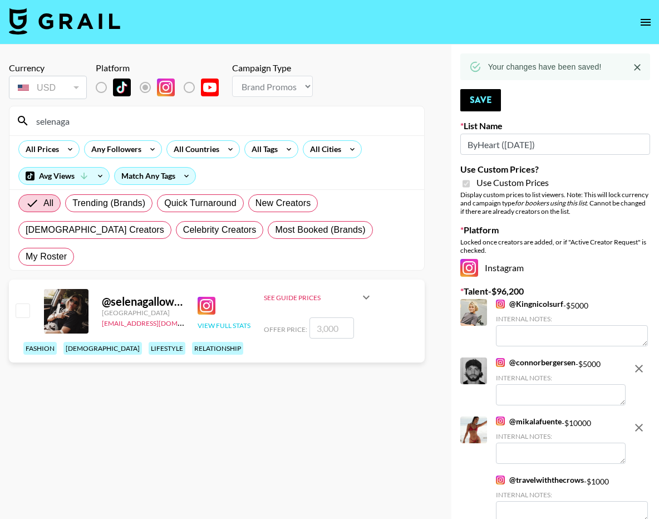
type input "selenaga"
click at [217, 321] on button "View Full Stats" at bounding box center [224, 325] width 53 height 8
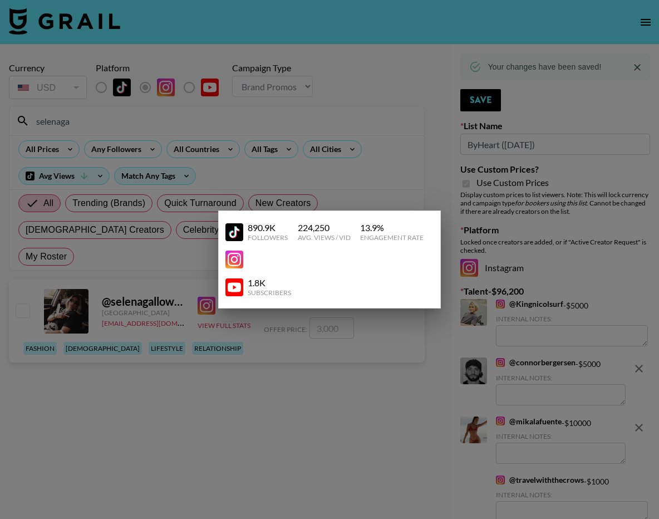
click at [211, 323] on div at bounding box center [329, 259] width 659 height 519
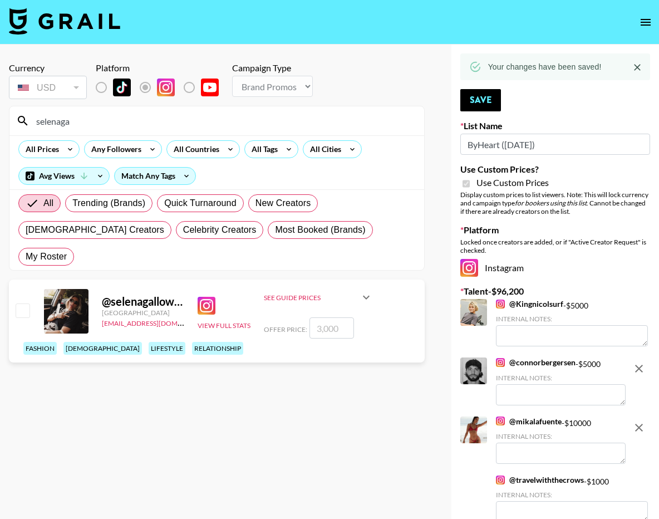
click at [24, 303] on input "checkbox" at bounding box center [22, 309] width 13 height 13
checkbox input "true"
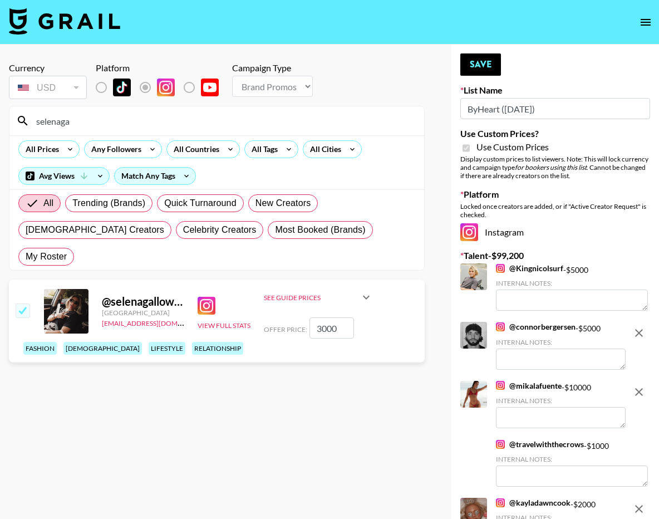
click at [326, 317] on input "3000" at bounding box center [331, 327] width 45 height 21
type input "3500"
click at [481, 63] on button "Save" at bounding box center [480, 64] width 41 height 22
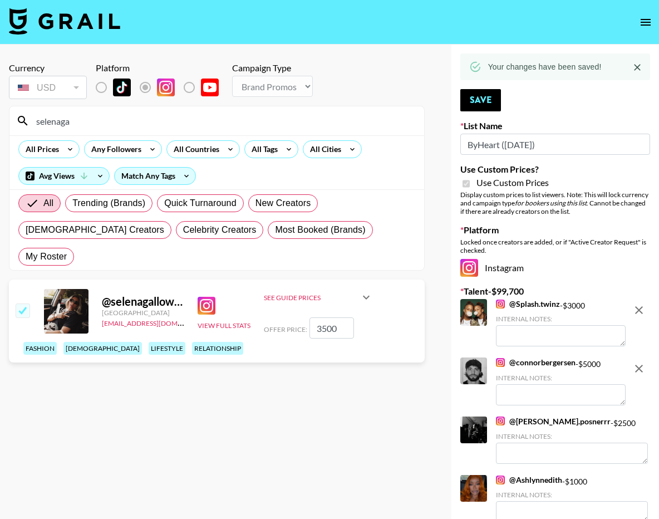
click at [326, 127] on input "selenaga" at bounding box center [223, 121] width 388 height 18
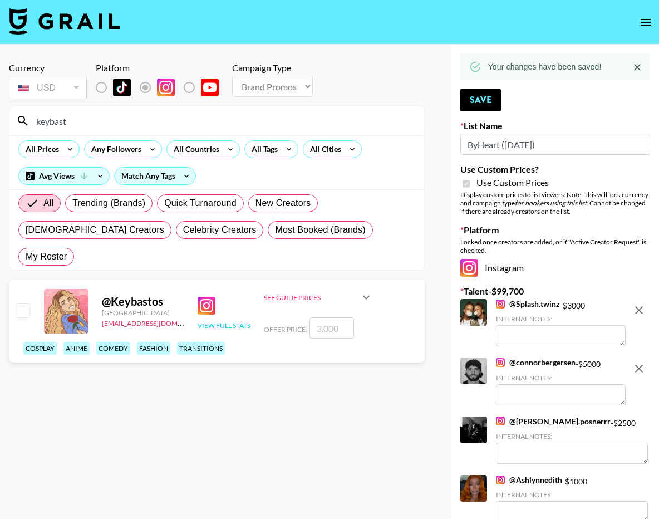
type input "keybast"
click at [234, 321] on button "View Full Stats" at bounding box center [224, 325] width 53 height 8
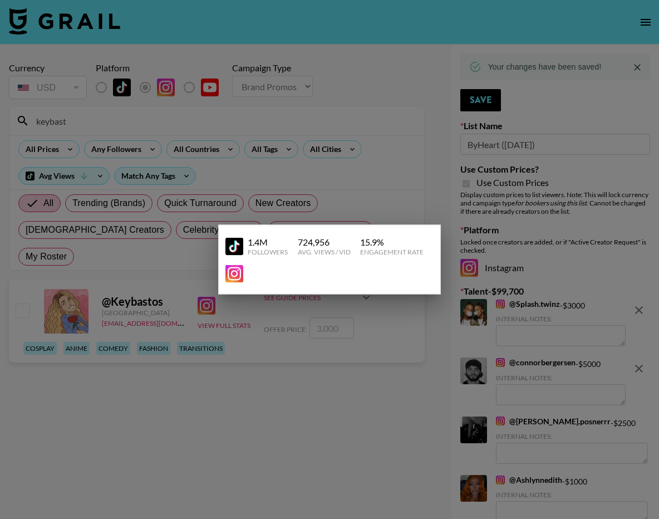
drag, startPoint x: 240, startPoint y: 338, endPoint x: 204, endPoint y: 318, distance: 41.6
click at [240, 338] on div at bounding box center [329, 259] width 659 height 519
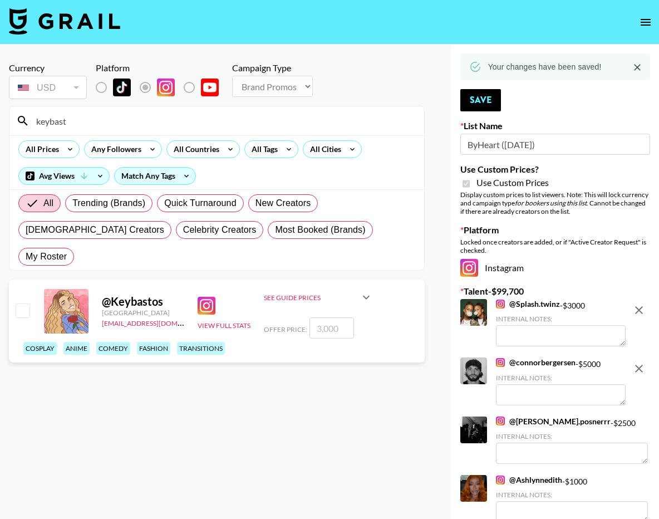
click at [18, 303] on input "checkbox" at bounding box center [22, 309] width 13 height 13
checkbox input "true"
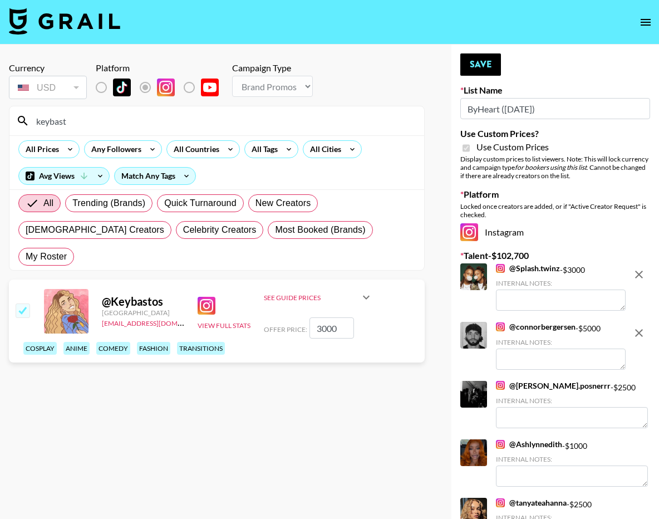
click at [323, 317] on input "3000" at bounding box center [331, 327] width 45 height 21
type input "6000"
click at [322, 317] on input "6000" at bounding box center [331, 327] width 45 height 21
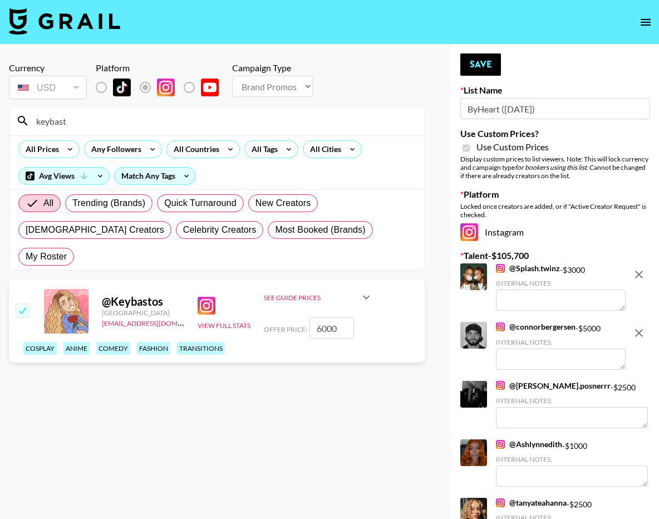
click at [321, 317] on input "6000" at bounding box center [331, 327] width 45 height 21
checkbox input "false"
type input "5"
checkbox input "true"
type input "5000"
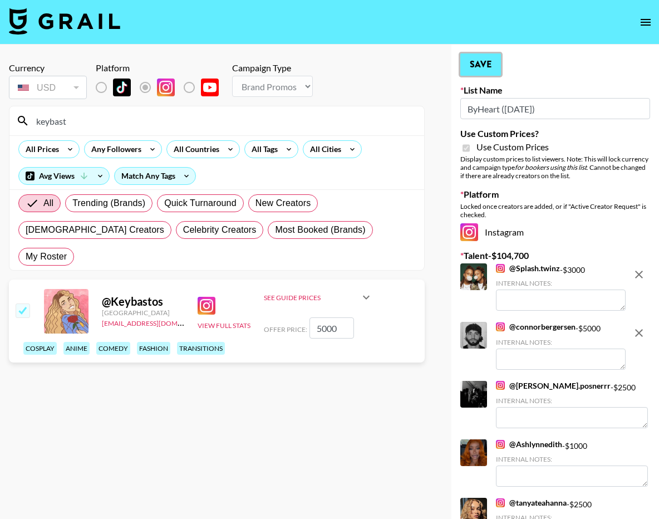
click at [475, 70] on button "Save" at bounding box center [480, 64] width 41 height 22
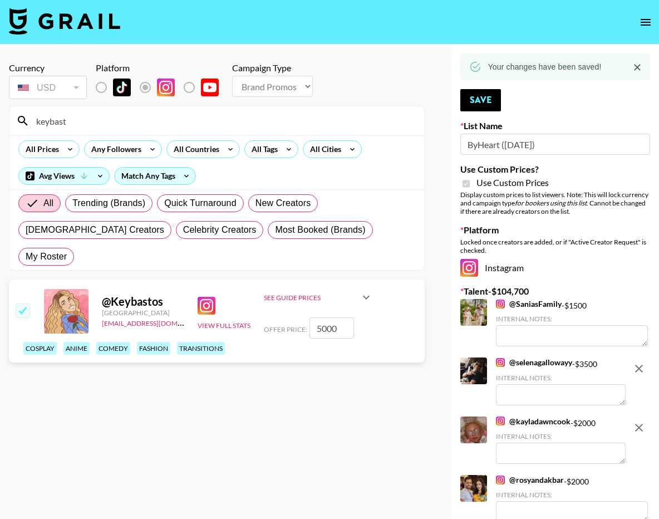
click at [190, 117] on input "keybast" at bounding box center [223, 121] width 388 height 18
click at [230, 303] on div "View Full Stats" at bounding box center [224, 311] width 53 height 38
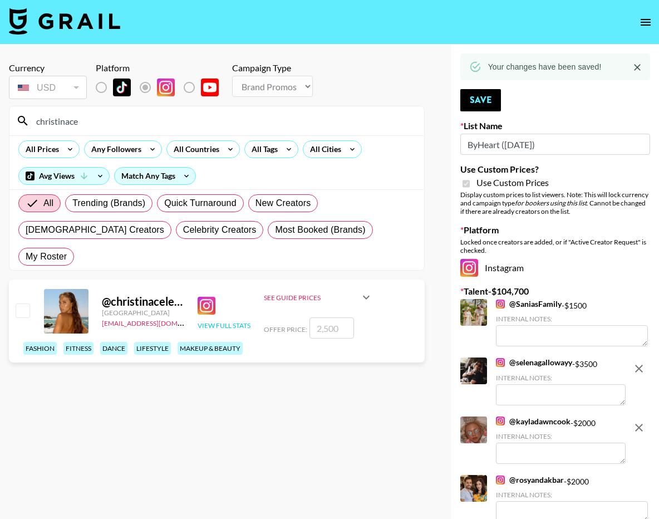
click at [230, 321] on button "View Full Stats" at bounding box center [224, 325] width 53 height 8
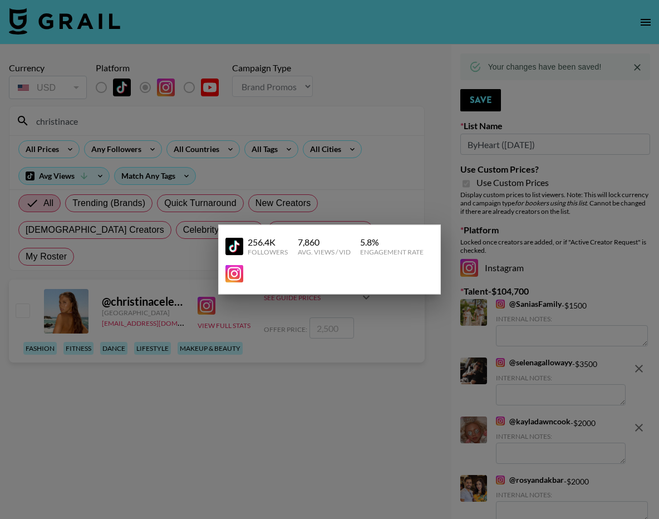
click at [231, 301] on div at bounding box center [329, 259] width 659 height 519
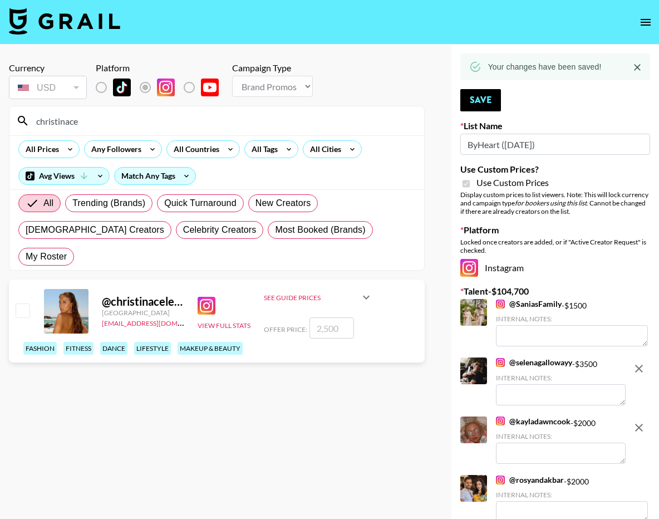
click at [215, 129] on input "christinace" at bounding box center [223, 121] width 388 height 18
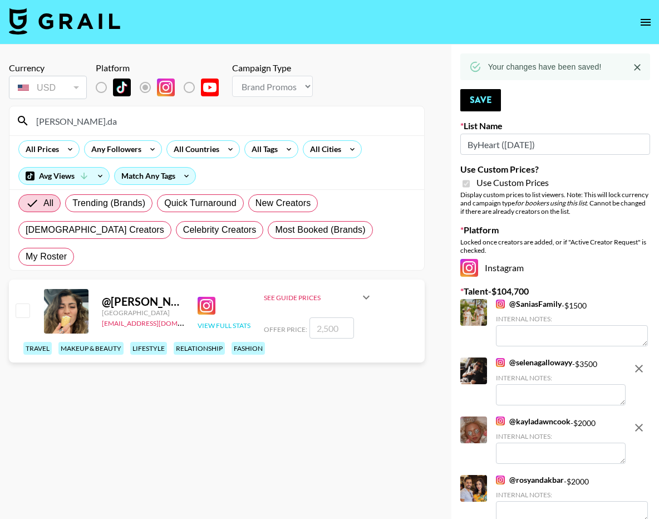
type input "nicole.da"
click at [228, 321] on button "View Full Stats" at bounding box center [224, 325] width 53 height 8
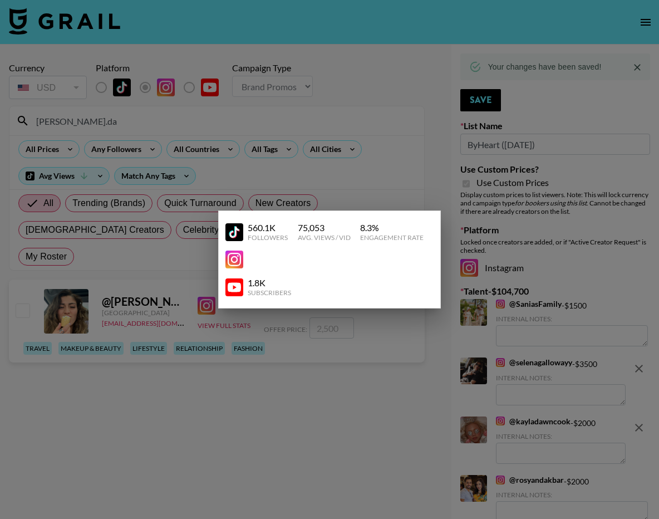
click at [236, 331] on div at bounding box center [329, 259] width 659 height 519
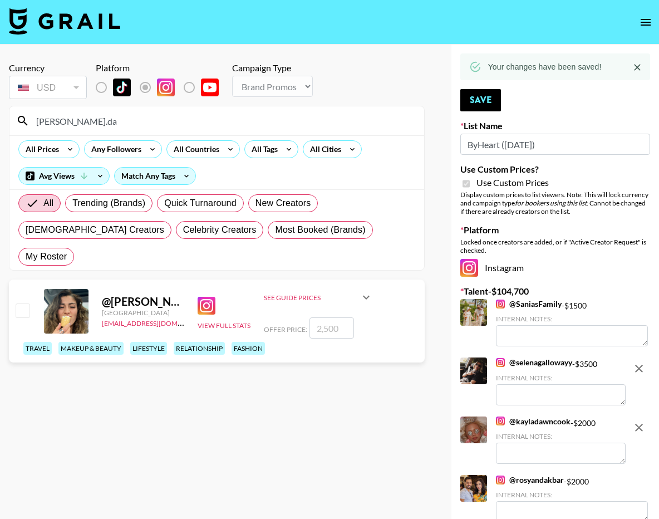
click at [25, 303] on input "checkbox" at bounding box center [22, 309] width 13 height 13
checkbox input "true"
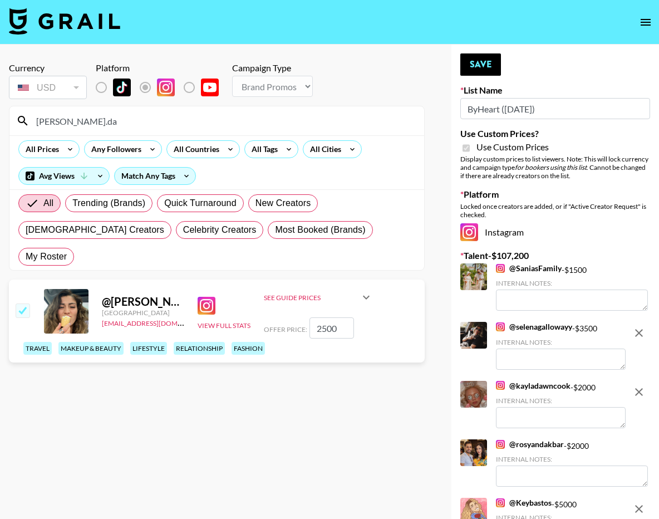
click at [327, 317] on input "2500" at bounding box center [331, 327] width 45 height 21
type input "4"
checkbox input "false"
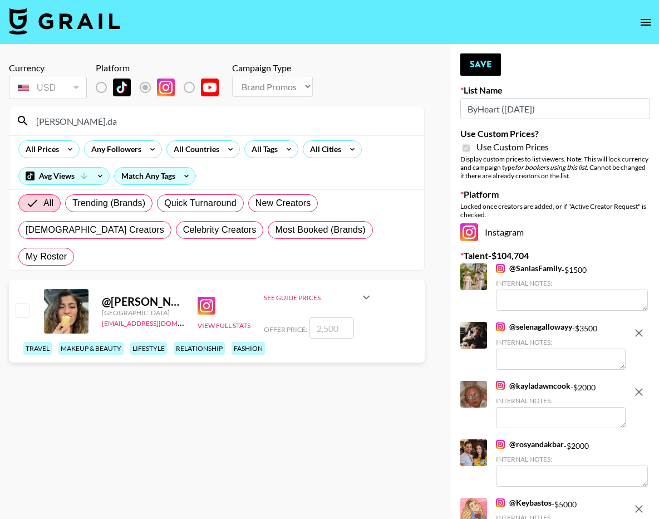
checkbox input "true"
type input "3500"
click at [480, 67] on button "Save" at bounding box center [480, 64] width 41 height 22
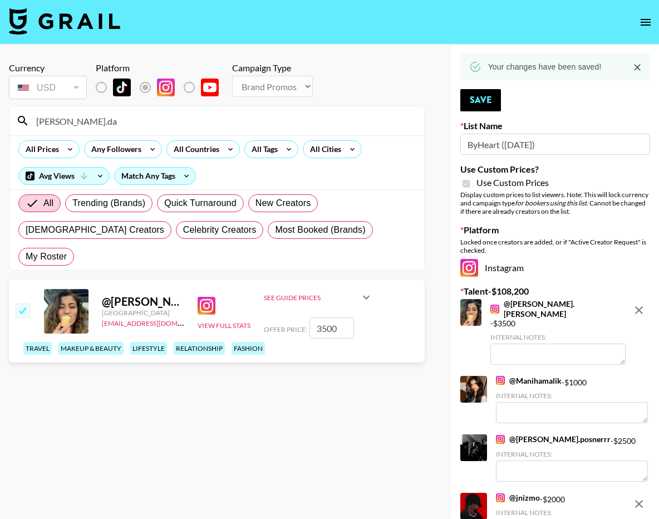
click at [213, 121] on input "nicole.da" at bounding box center [223, 121] width 388 height 18
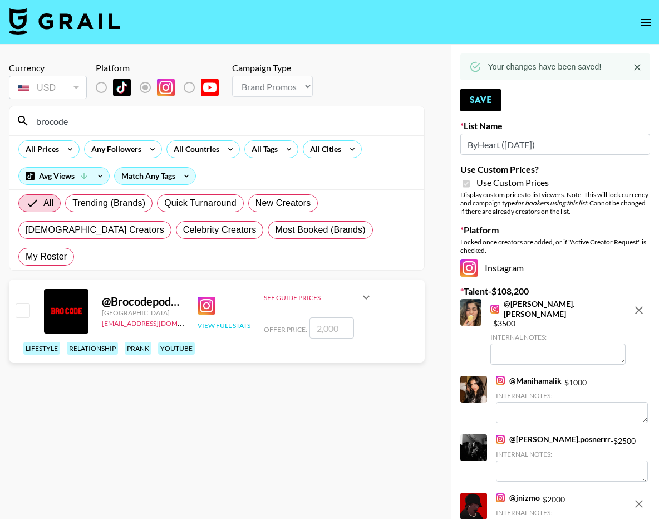
type input "brocode"
click at [208, 321] on button "View Full Stats" at bounding box center [224, 325] width 53 height 8
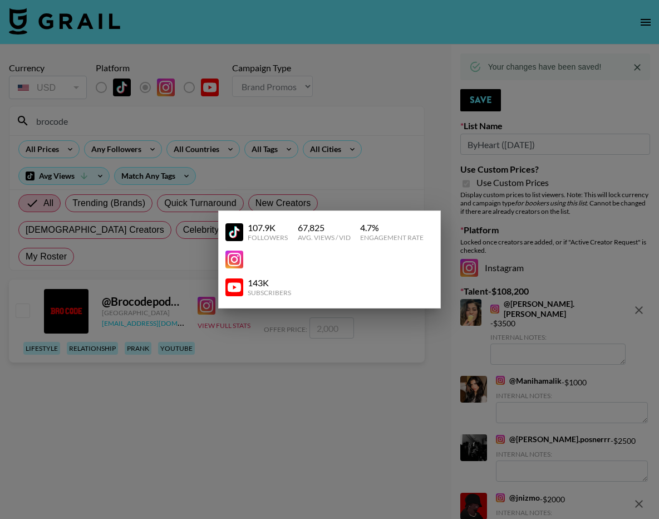
drag, startPoint x: 209, startPoint y: 298, endPoint x: 152, endPoint y: 299, distance: 56.8
click at [209, 298] on div at bounding box center [329, 259] width 659 height 519
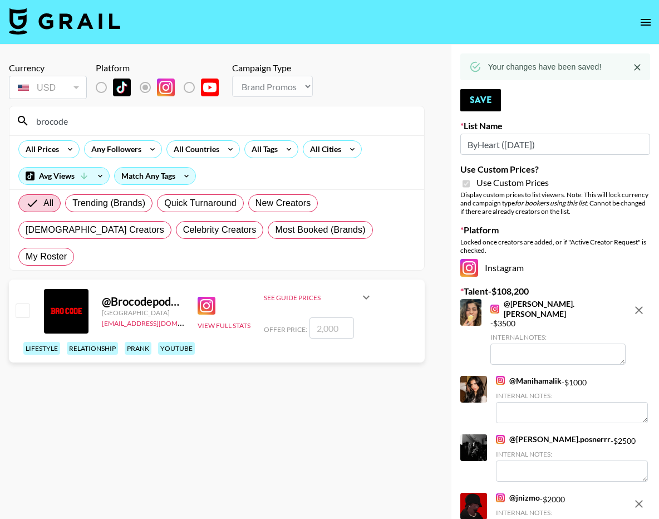
click at [17, 303] on input "checkbox" at bounding box center [22, 309] width 13 height 13
checkbox input "true"
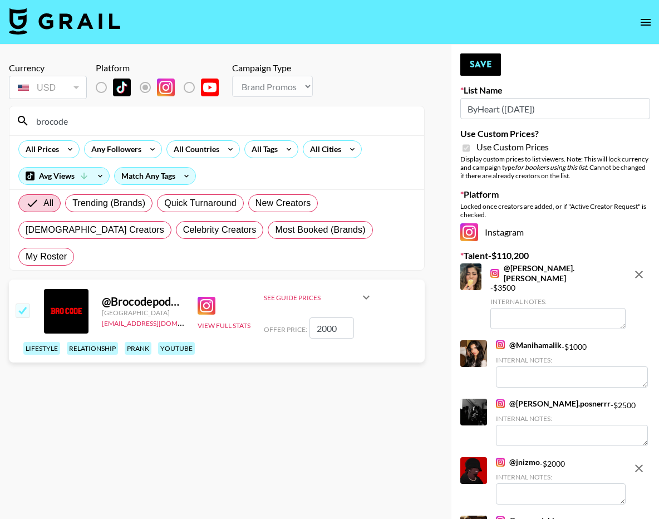
click at [324, 317] on input "2000" at bounding box center [331, 327] width 45 height 21
type input "3"
checkbox input "true"
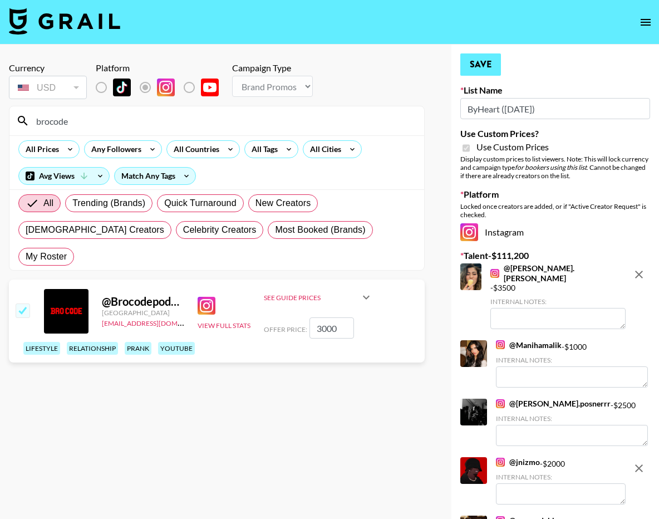
type input "3000"
drag, startPoint x: 479, startPoint y: 69, endPoint x: 467, endPoint y: 71, distance: 11.9
click at [479, 69] on button "Save" at bounding box center [480, 64] width 41 height 22
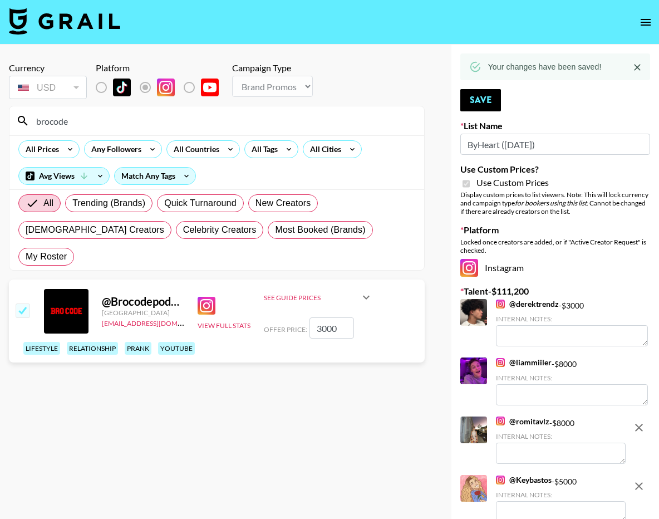
click at [299, 131] on div "brocode" at bounding box center [216, 120] width 415 height 29
click at [299, 125] on input "brocode" at bounding box center [223, 121] width 388 height 18
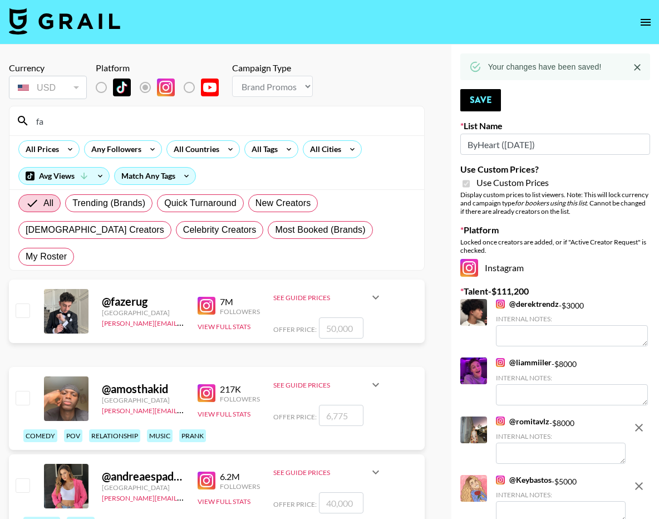
type input "f"
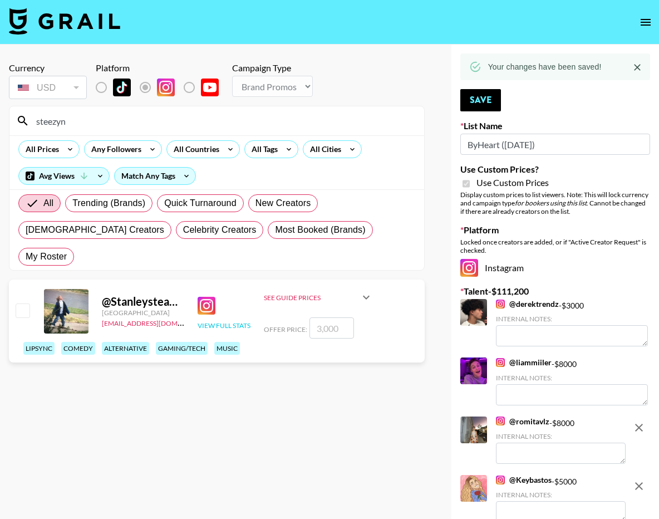
type input "steezyn"
click at [232, 321] on button "View Full Stats" at bounding box center [224, 325] width 53 height 8
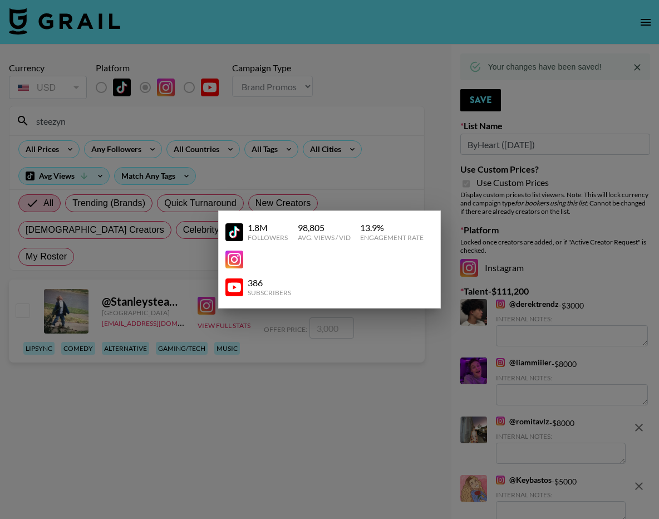
click at [231, 297] on div "386 Subscribers" at bounding box center [329, 287] width 208 height 28
click at [53, 280] on div at bounding box center [329, 259] width 659 height 519
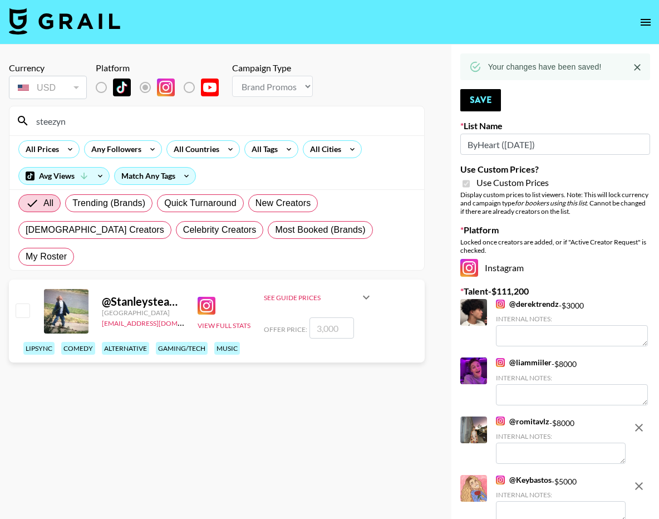
click at [28, 303] on input "checkbox" at bounding box center [22, 309] width 13 height 13
checkbox input "true"
type input "3000"
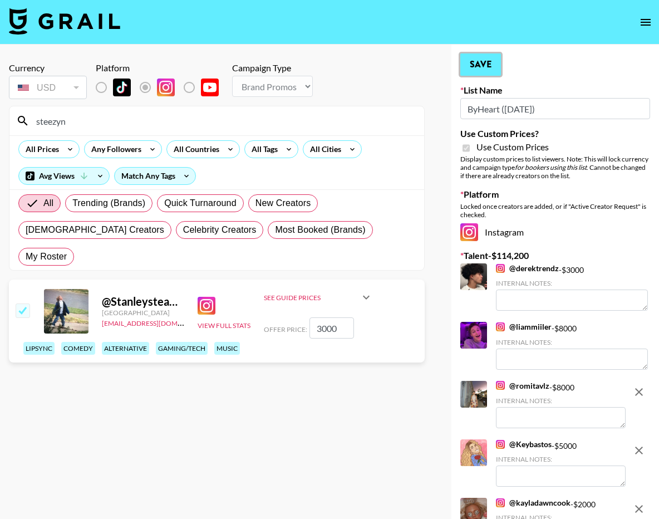
click at [474, 72] on button "Save" at bounding box center [480, 64] width 41 height 22
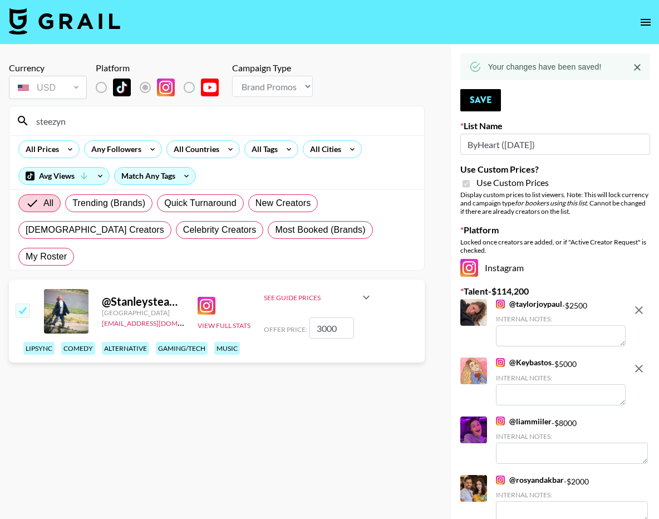
click at [115, 114] on input "steezyn" at bounding box center [223, 121] width 388 height 18
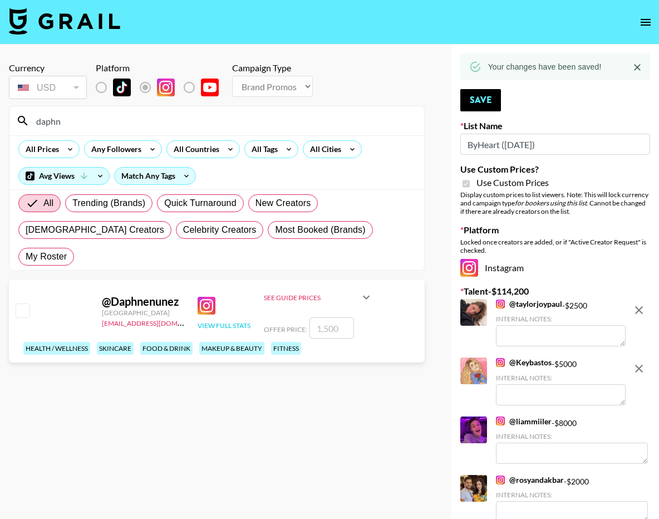
type input "daphn"
click at [224, 321] on button "View Full Stats" at bounding box center [224, 325] width 53 height 8
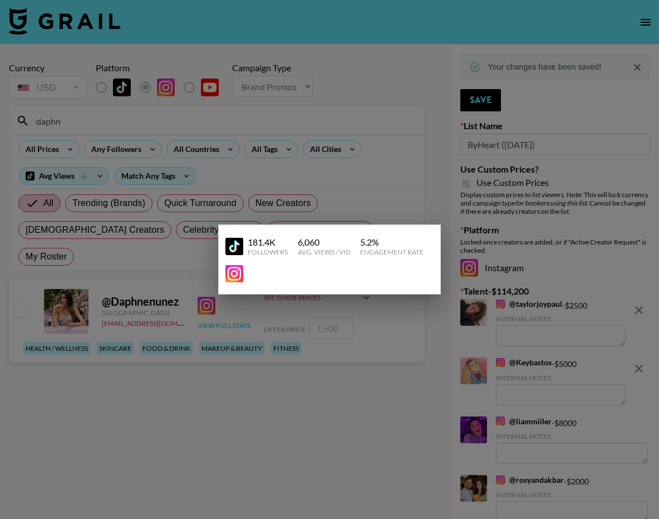
click at [224, 297] on div at bounding box center [329, 259] width 659 height 519
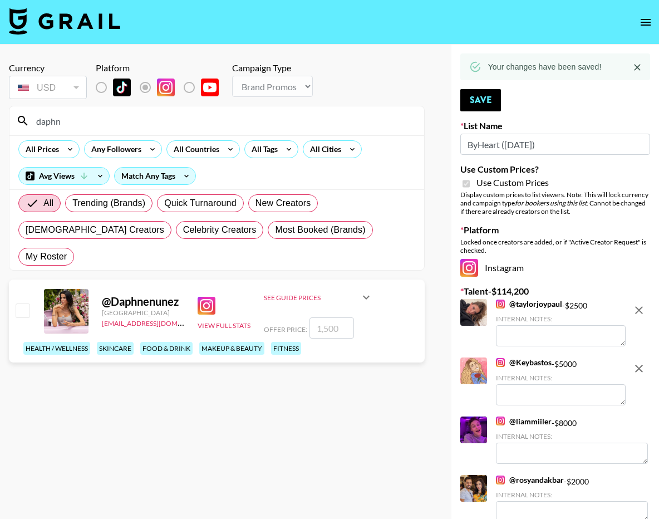
click at [139, 126] on input "daphn" at bounding box center [223, 121] width 388 height 18
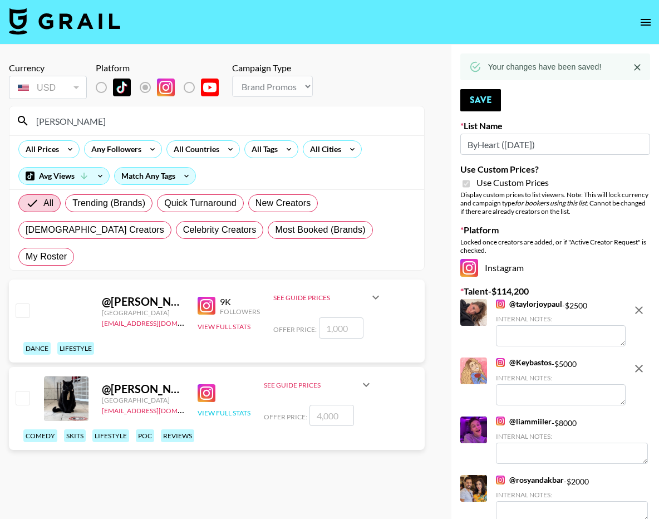
type input "jeremy"
click at [220, 388] on div "View Full Stats" at bounding box center [224, 399] width 53 height 38
click at [223, 408] on button "View Full Stats" at bounding box center [224, 412] width 53 height 8
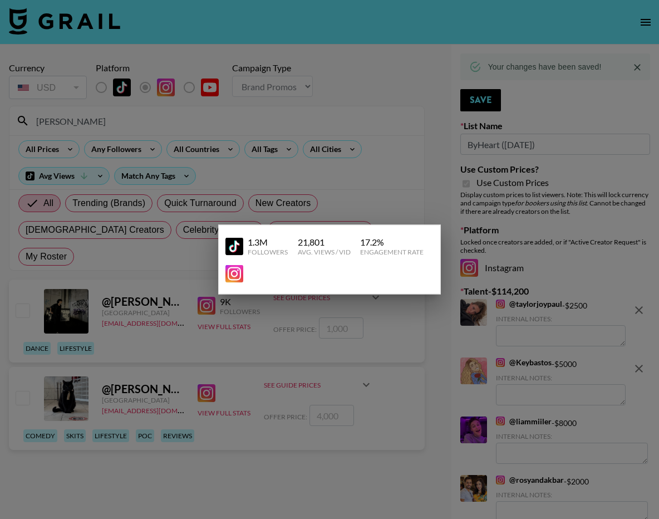
drag, startPoint x: 225, startPoint y: 385, endPoint x: 115, endPoint y: 378, distance: 110.9
click at [225, 385] on div at bounding box center [329, 259] width 659 height 519
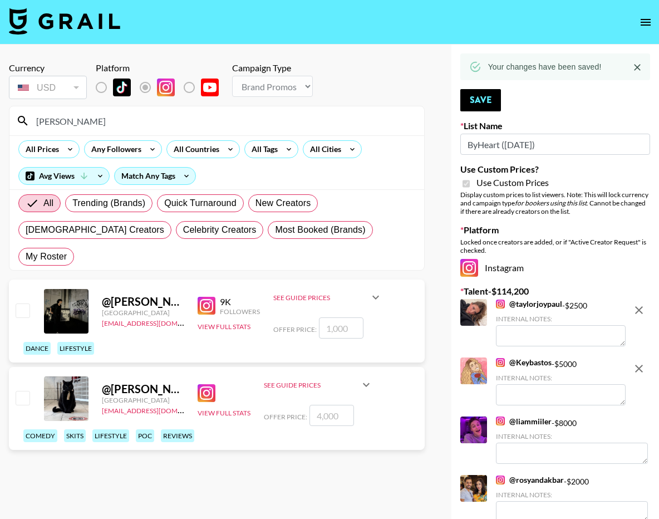
click at [27, 391] on input "checkbox" at bounding box center [22, 397] width 13 height 13
checkbox input "true"
type input "4000"
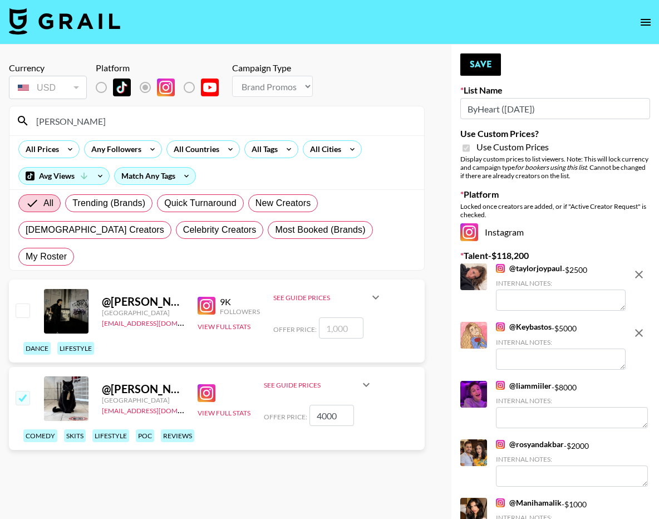
click at [27, 391] on input "checkbox" at bounding box center [22, 397] width 13 height 13
checkbox input "false"
click at [118, 119] on input "jeremy" at bounding box center [223, 121] width 388 height 18
click at [119, 119] on input "jeremy" at bounding box center [223, 121] width 388 height 18
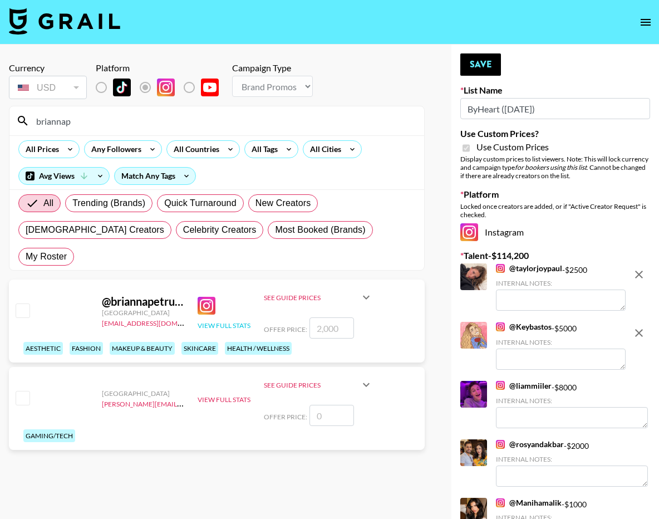
type input "briannap"
click at [235, 321] on button "View Full Stats" at bounding box center [224, 325] width 53 height 8
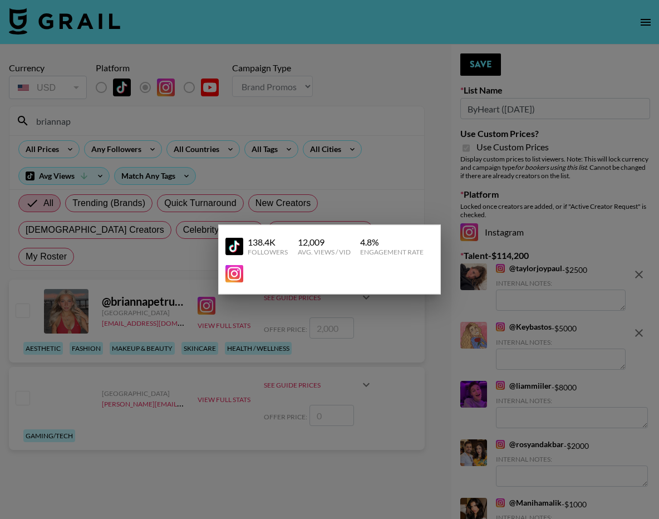
click at [234, 297] on div at bounding box center [329, 259] width 659 height 519
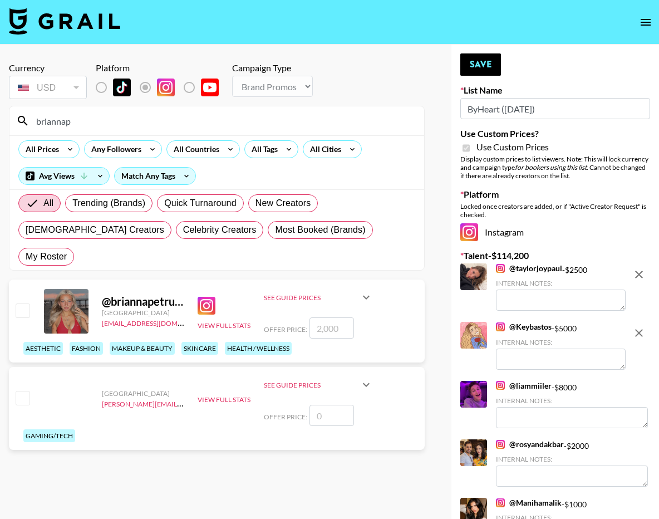
click at [165, 122] on input "briannap" at bounding box center [223, 121] width 388 height 18
click at [165, 121] on input "briannap" at bounding box center [223, 121] width 388 height 18
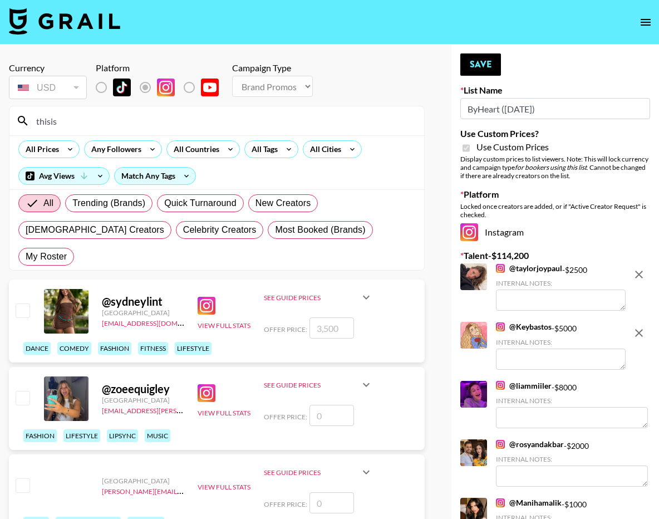
scroll to position [1, 0]
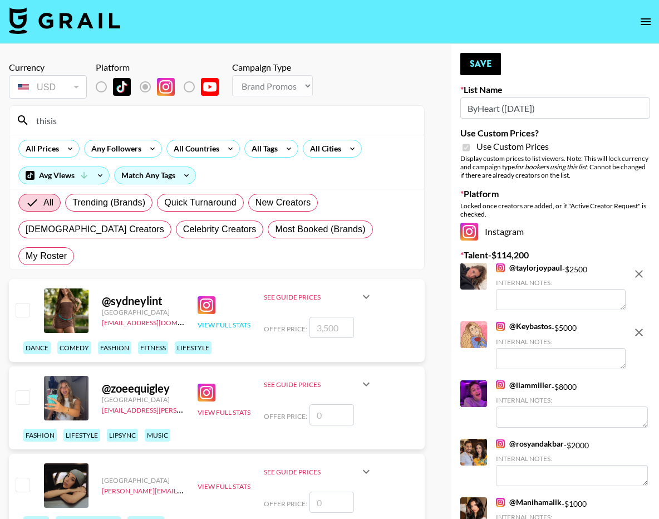
type input "thisis"
click at [208, 321] on button "View Full Stats" at bounding box center [224, 325] width 53 height 8
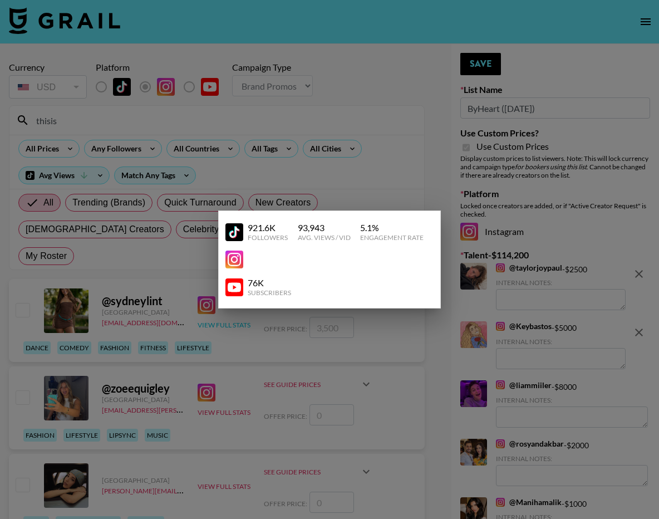
click at [208, 294] on div at bounding box center [329, 259] width 659 height 519
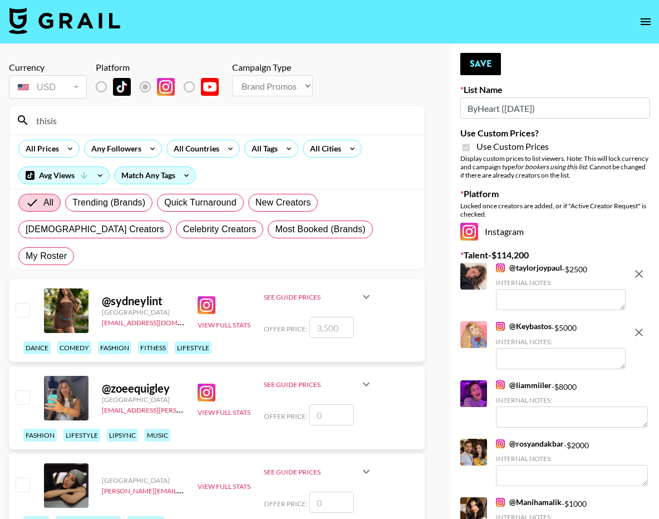
click at [15, 301] on div at bounding box center [21, 310] width 17 height 19
click at [21, 303] on input "checkbox" at bounding box center [22, 309] width 13 height 13
checkbox input "true"
type input "3500"
click at [475, 70] on button "Save" at bounding box center [480, 64] width 41 height 22
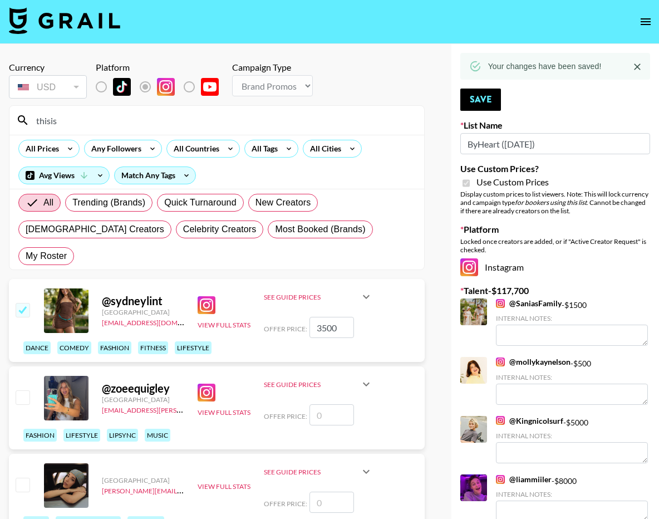
click at [262, 119] on input "thisis" at bounding box center [223, 120] width 388 height 18
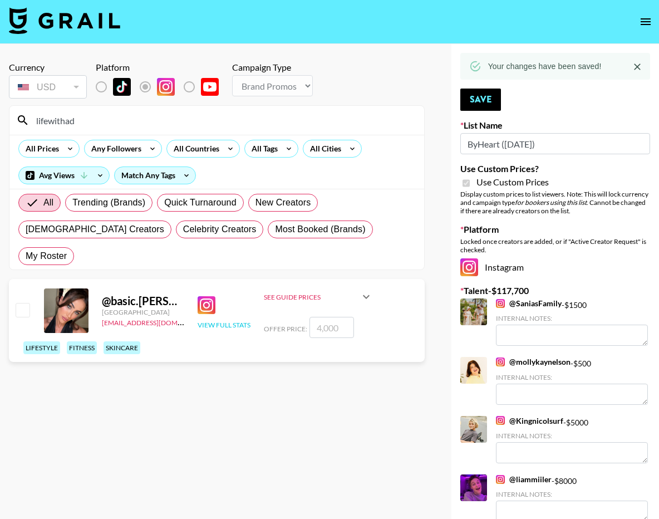
type input "lifewithad"
click at [234, 321] on button "View Full Stats" at bounding box center [224, 325] width 53 height 8
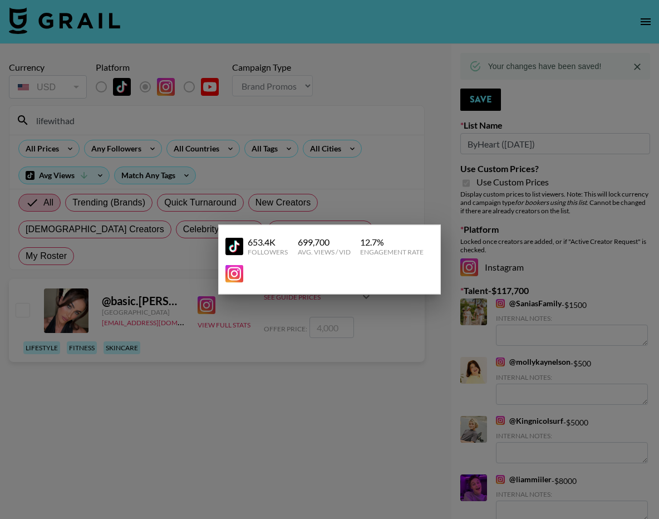
drag, startPoint x: 232, startPoint y: 298, endPoint x: 223, endPoint y: 298, distance: 8.9
click at [230, 298] on div at bounding box center [329, 259] width 659 height 519
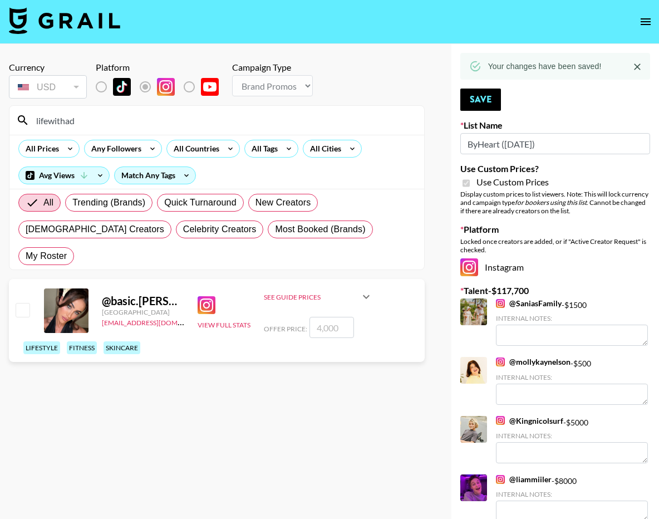
click at [332, 317] on input "number" at bounding box center [331, 327] width 45 height 21
checkbox input "true"
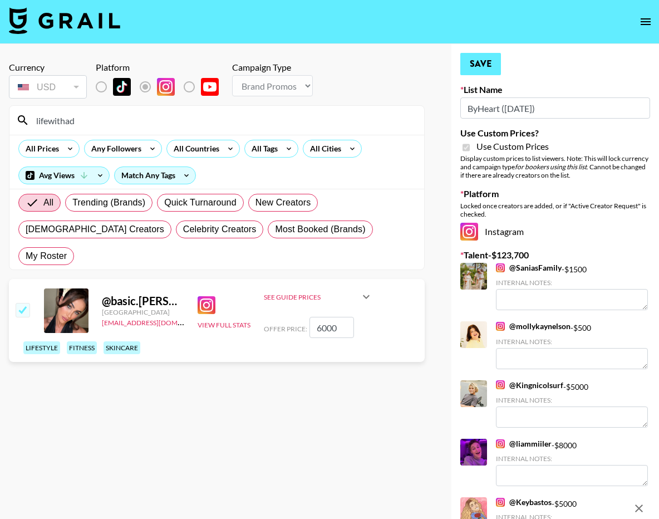
type input "6000"
click at [488, 61] on button "Save" at bounding box center [480, 64] width 41 height 22
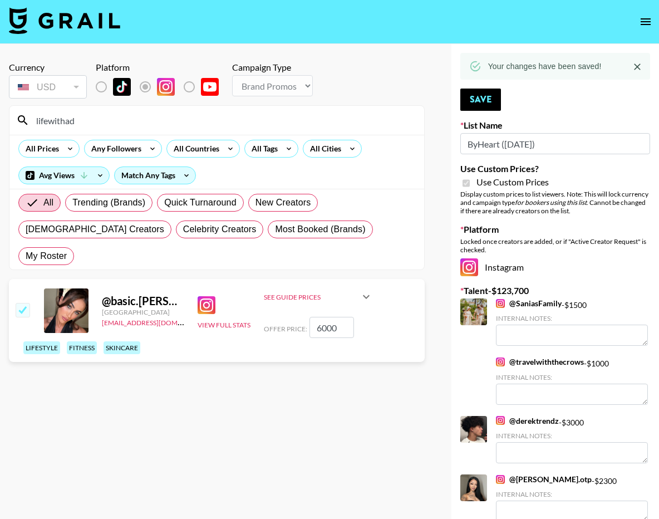
click at [308, 120] on input "lifewithad" at bounding box center [223, 120] width 388 height 18
click at [308, 119] on input "lifewithad" at bounding box center [223, 120] width 388 height 18
click at [309, 119] on input "lifewithad" at bounding box center [223, 120] width 388 height 18
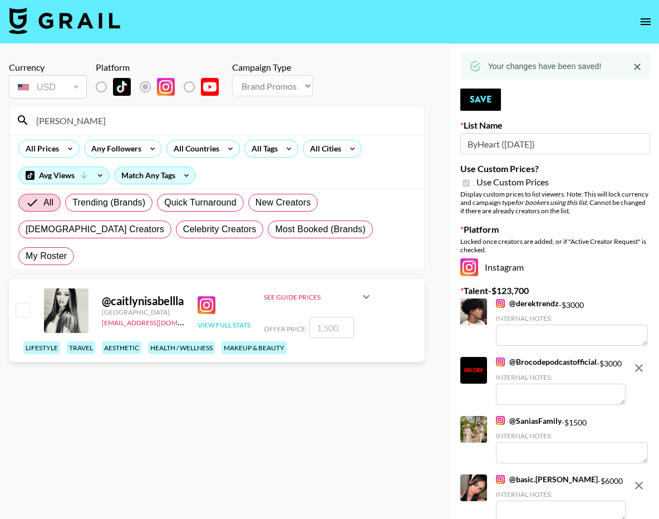
type input "caitlyni"
click at [230, 321] on button "View Full Stats" at bounding box center [224, 325] width 53 height 8
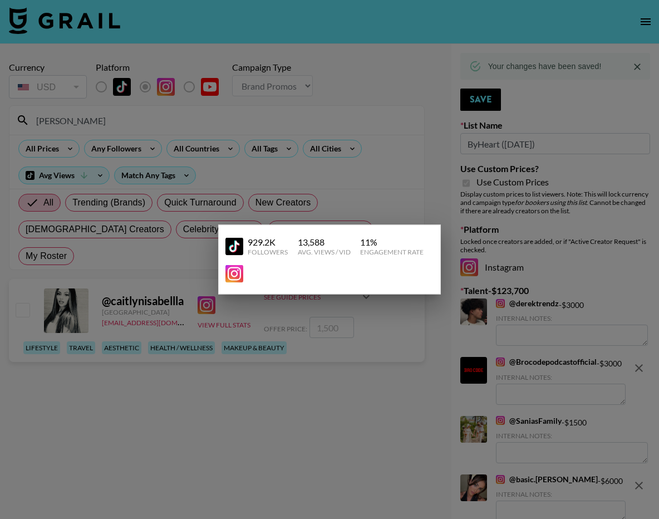
drag, startPoint x: 230, startPoint y: 295, endPoint x: 180, endPoint y: 183, distance: 122.6
click at [230, 294] on div at bounding box center [329, 259] width 659 height 519
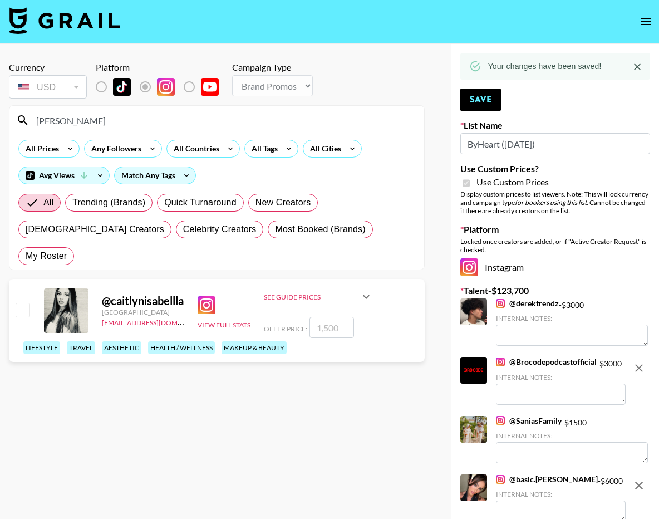
click at [96, 120] on input "caitlyni" at bounding box center [223, 120] width 388 height 18
click at [97, 120] on input "caitlyni" at bounding box center [223, 120] width 388 height 18
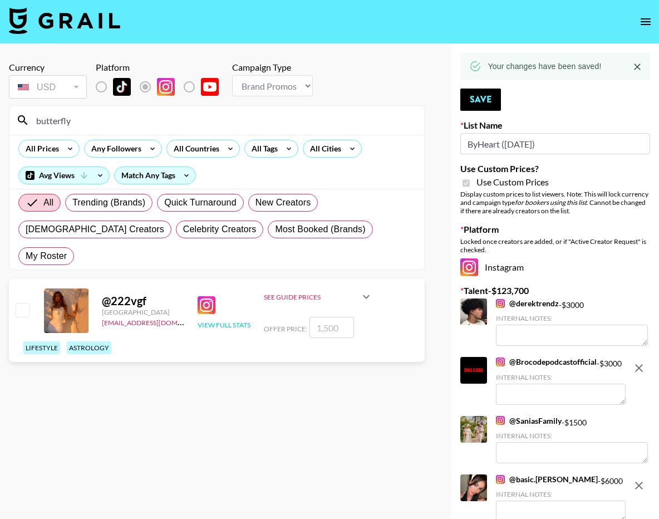
type input "butterfly"
click at [234, 293] on div "View Full Stats" at bounding box center [224, 311] width 53 height 38
click at [234, 321] on button "View Full Stats" at bounding box center [224, 325] width 53 height 8
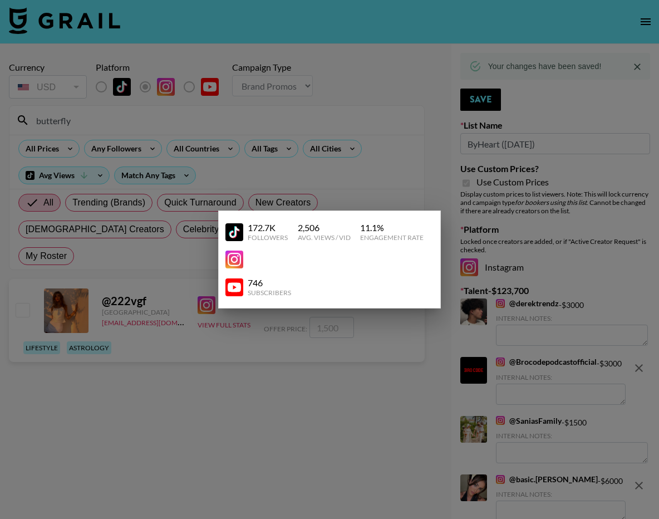
click at [229, 321] on div at bounding box center [329, 259] width 659 height 519
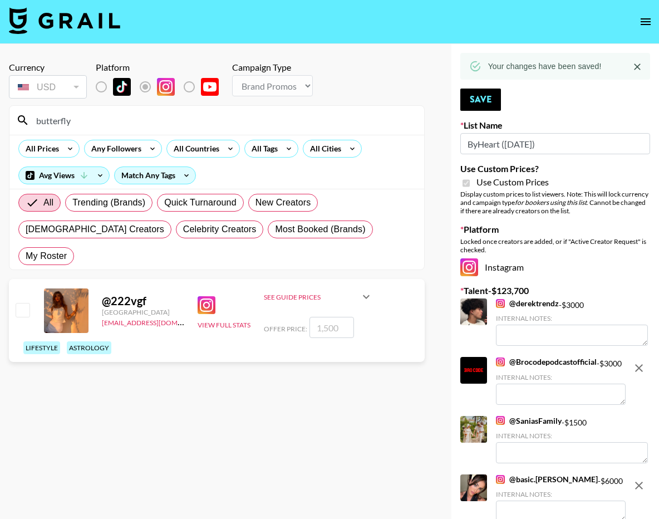
click at [137, 119] on input "butterfly" at bounding box center [223, 120] width 388 height 18
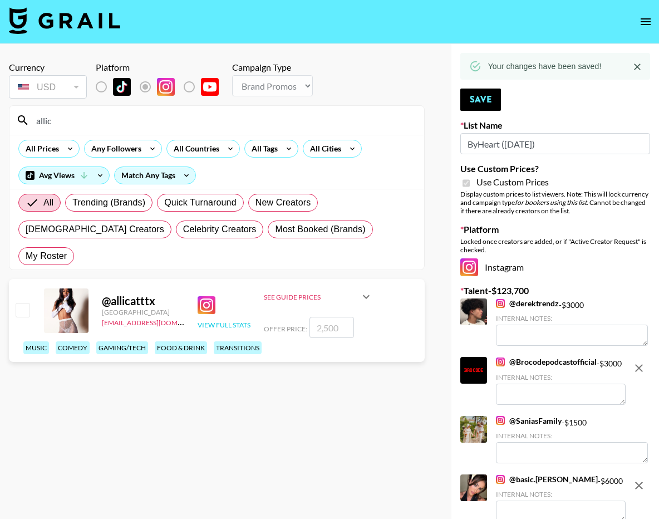
click at [232, 321] on button "View Full Stats" at bounding box center [224, 325] width 53 height 8
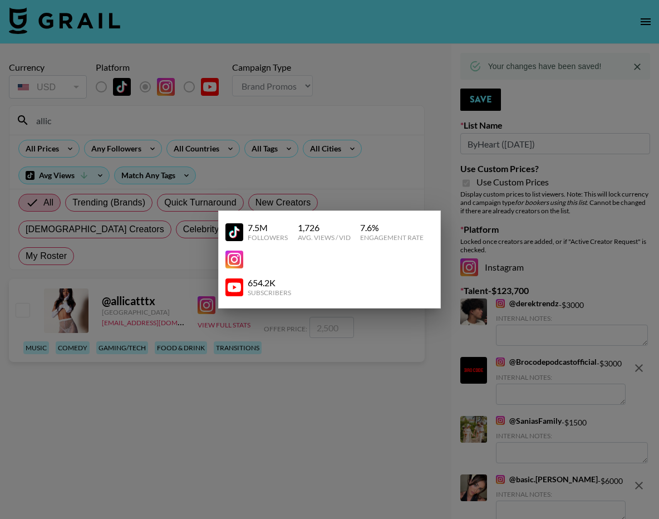
click at [238, 335] on div at bounding box center [329, 259] width 659 height 519
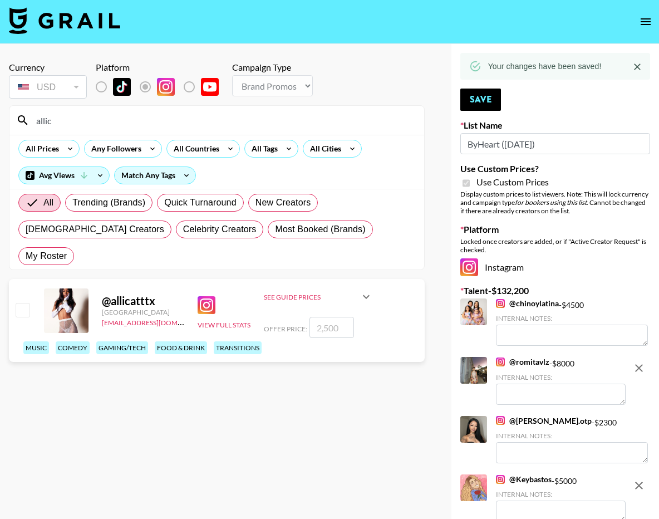
click at [155, 117] on input "allic" at bounding box center [223, 120] width 388 height 18
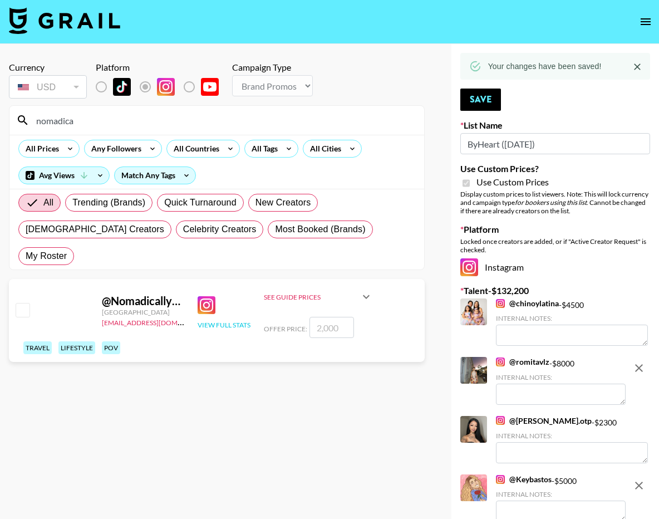
type input "nomadica"
click at [216, 321] on button "View Full Stats" at bounding box center [224, 325] width 53 height 8
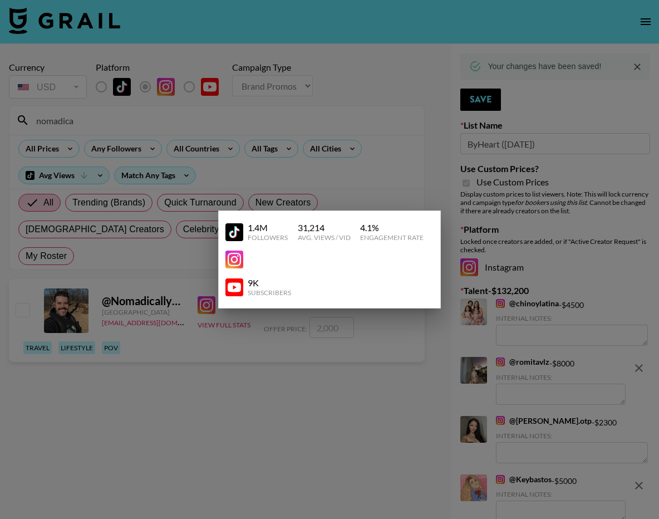
drag, startPoint x: 217, startPoint y: 296, endPoint x: 189, endPoint y: 294, distance: 27.9
click at [215, 296] on div at bounding box center [329, 259] width 659 height 519
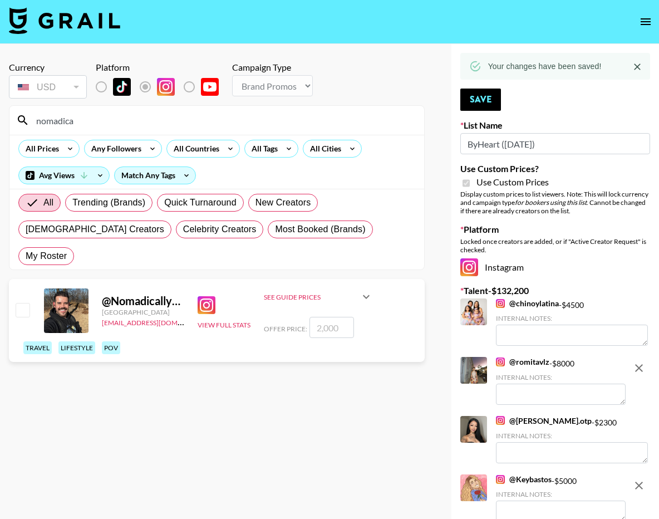
click at [104, 120] on input "nomadica" at bounding box center [223, 120] width 388 height 18
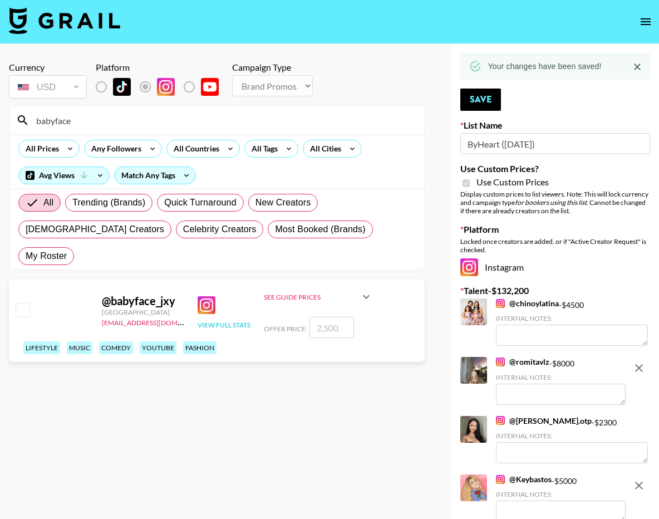
click at [217, 321] on button "View Full Stats" at bounding box center [224, 325] width 53 height 8
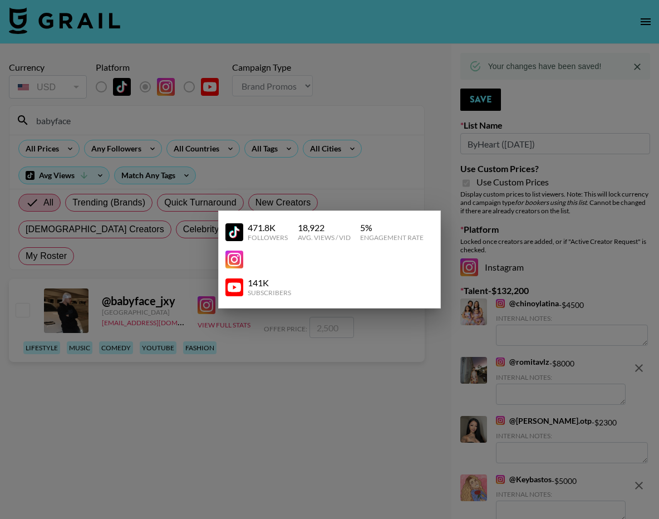
scroll to position [2, 0]
click at [216, 297] on div at bounding box center [329, 259] width 659 height 519
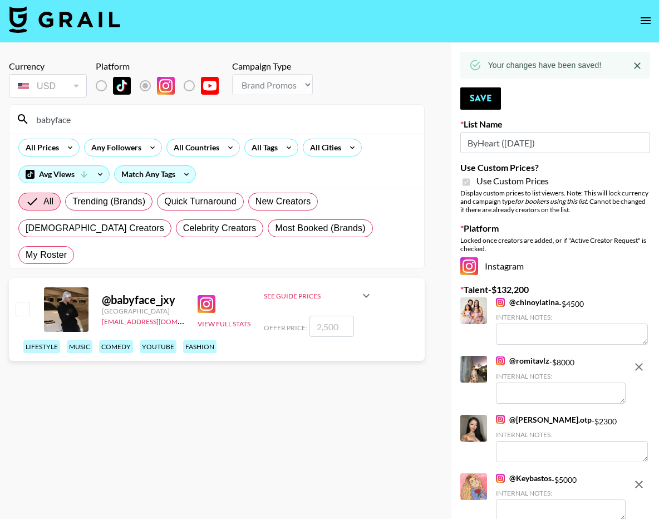
click at [73, 121] on input "babyface" at bounding box center [223, 119] width 388 height 18
click at [77, 121] on input "babyface" at bounding box center [223, 119] width 388 height 18
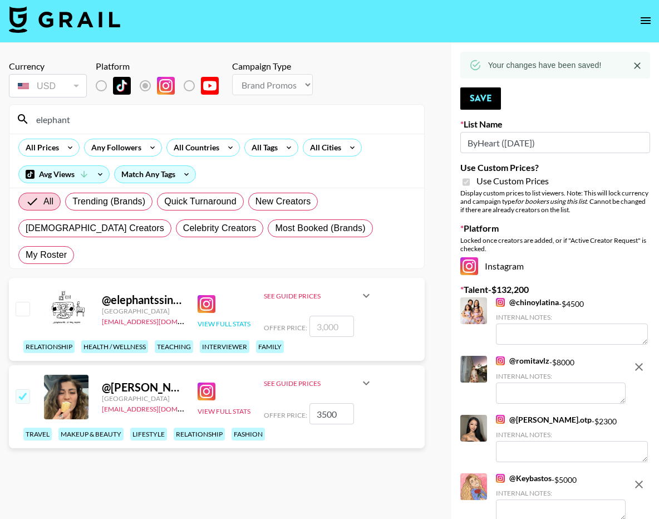
type input "elephant"
click at [204, 319] on button "View Full Stats" at bounding box center [224, 323] width 53 height 8
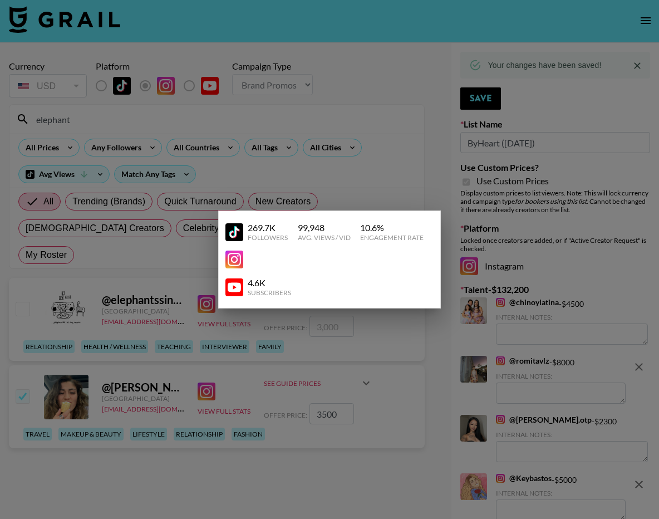
click at [185, 288] on div at bounding box center [329, 259] width 659 height 519
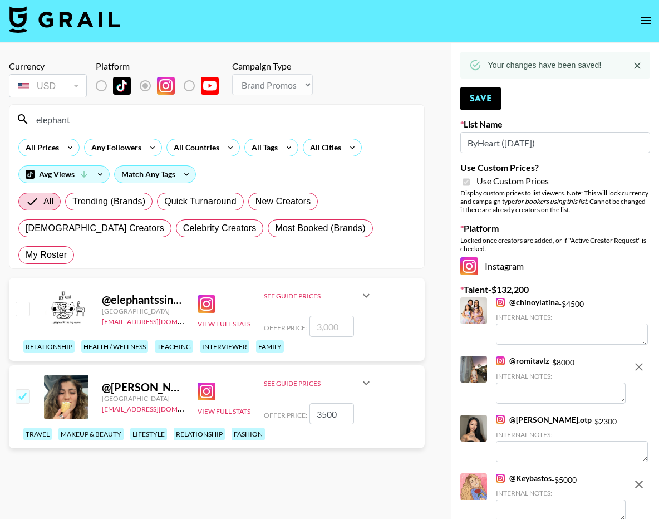
click at [19, 302] on input "checkbox" at bounding box center [22, 308] width 13 height 13
checkbox input "true"
type input "3000"
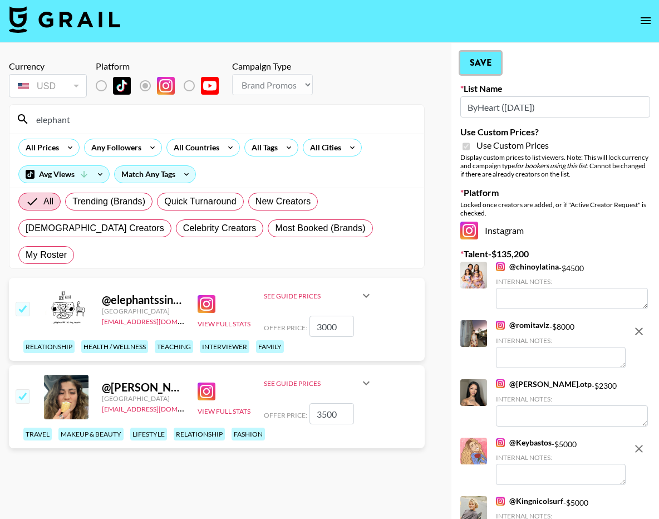
click at [492, 60] on button "Save" at bounding box center [480, 63] width 41 height 22
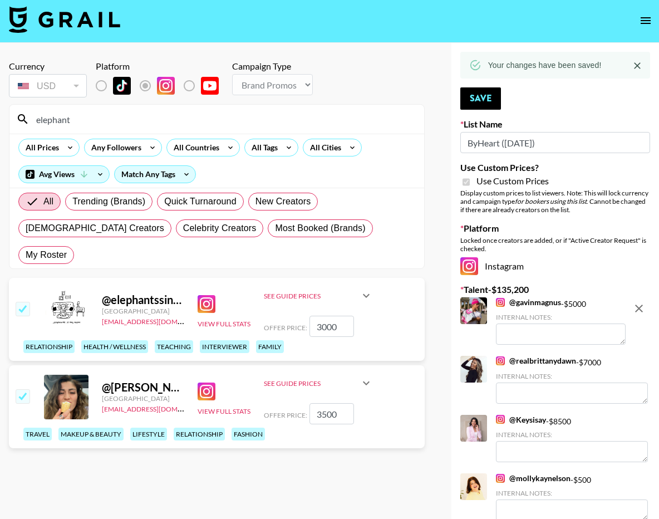
click at [109, 111] on input "elephant" at bounding box center [223, 119] width 388 height 18
click at [110, 111] on input "elephant" at bounding box center [223, 119] width 388 height 18
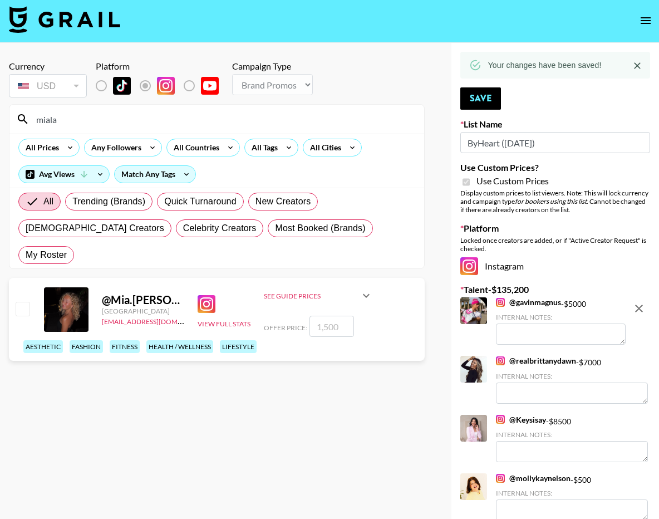
type input "miala"
click at [238, 292] on div "View Full Stats" at bounding box center [224, 310] width 53 height 38
click at [237, 319] on button "View Full Stats" at bounding box center [224, 323] width 53 height 8
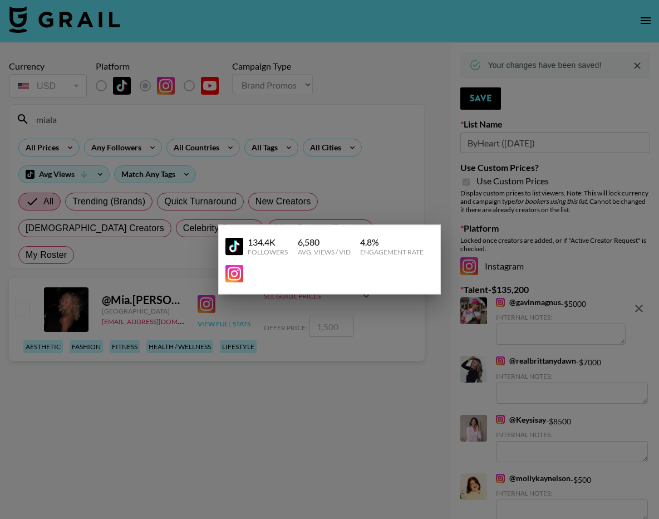
click at [237, 297] on div at bounding box center [329, 259] width 659 height 519
